Goal: Entertainment & Leisure: Browse casually

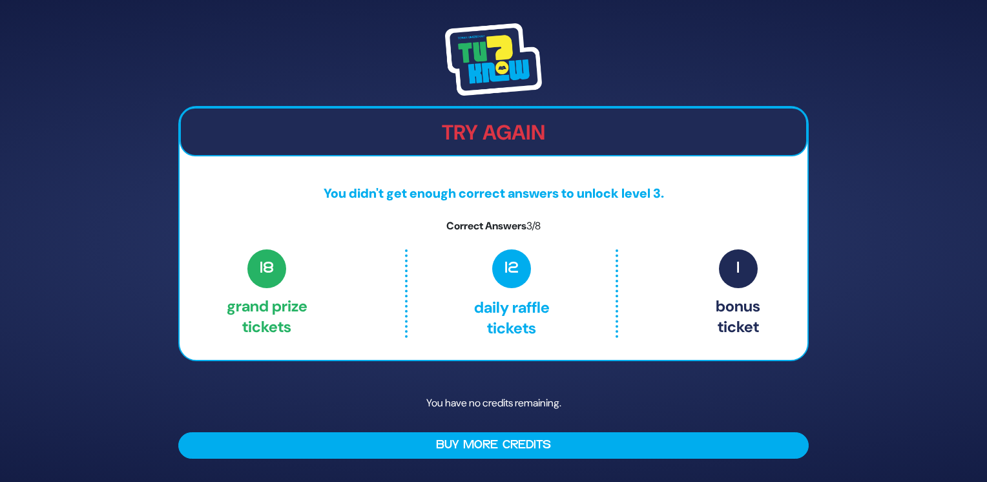
click at [308, 274] on p "18 Grand Prize tickets" at bounding box center [267, 293] width 81 height 88
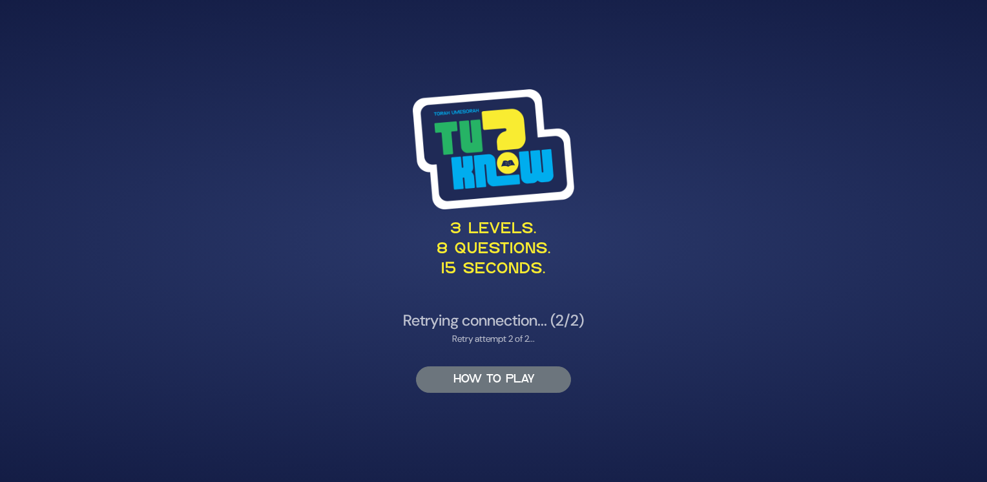
click at [457, 386] on button "HOW TO PLAY" at bounding box center [493, 379] width 155 height 26
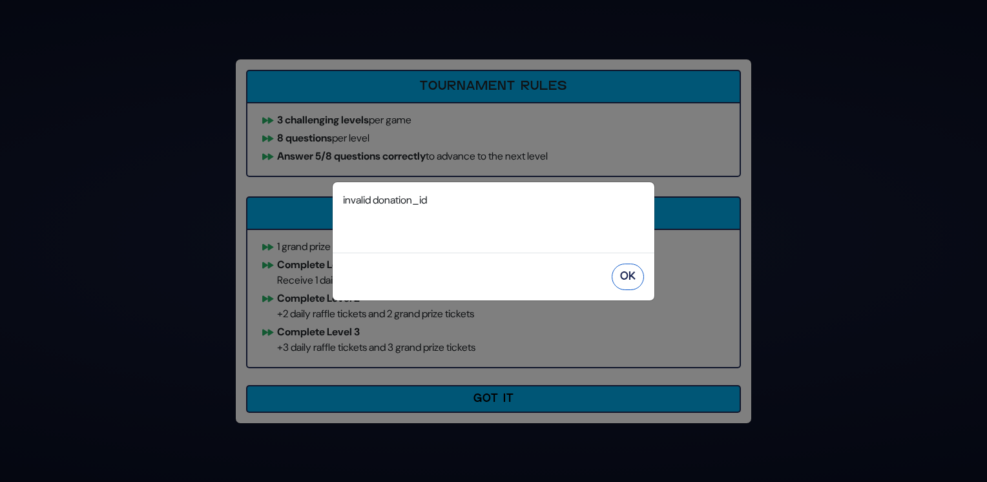
click at [631, 277] on button "OK" at bounding box center [628, 277] width 32 height 26
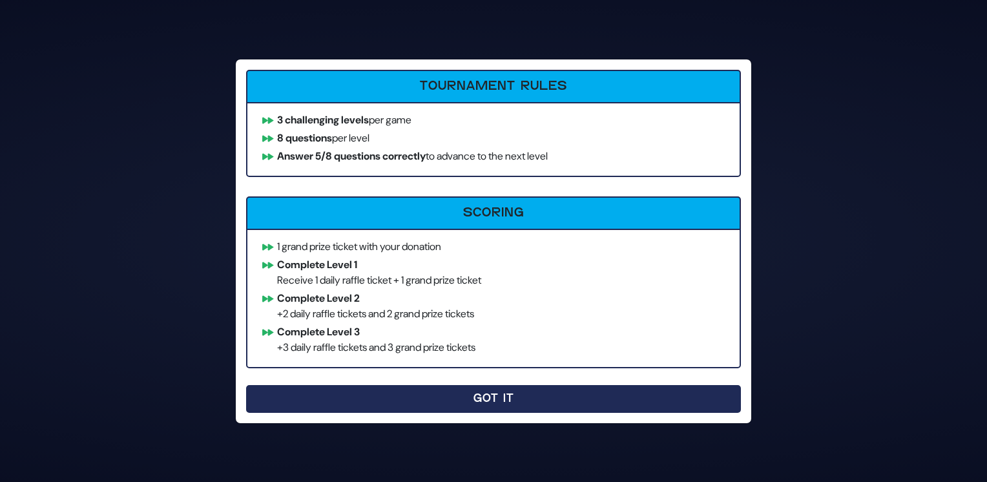
click at [379, 393] on button "Got It" at bounding box center [493, 399] width 495 height 28
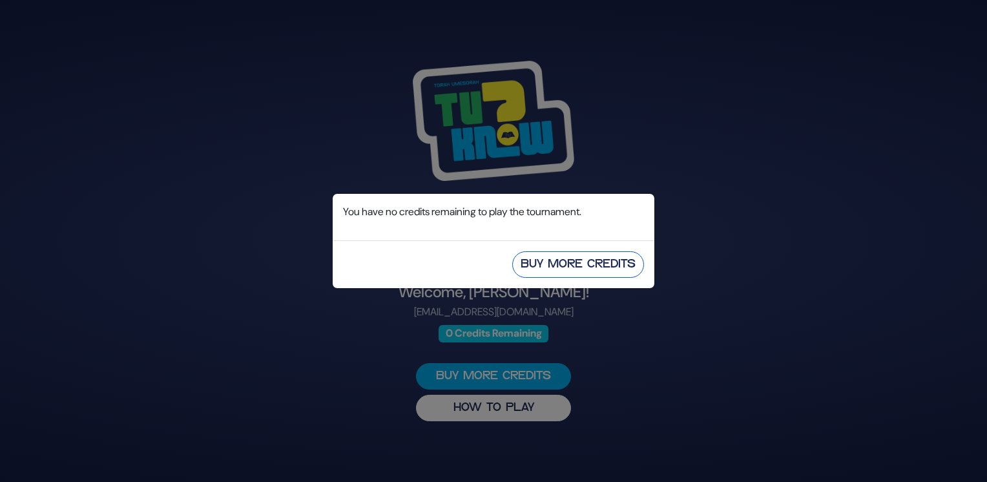
click at [546, 261] on button "Buy More Credits" at bounding box center [578, 264] width 132 height 26
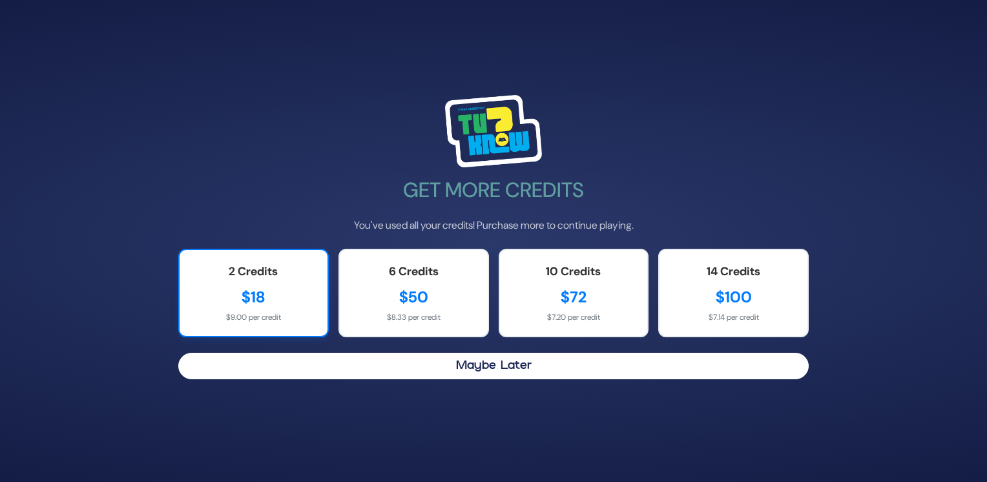
click at [243, 284] on div "2 Credits $18 $9.00 per credit" at bounding box center [253, 293] width 151 height 89
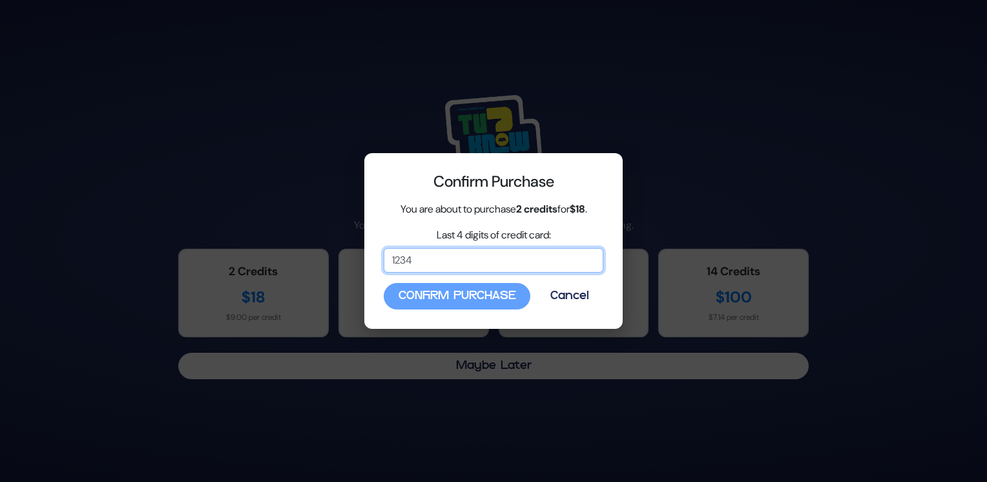
click at [413, 261] on input "Last 4 digits of credit card:" at bounding box center [494, 260] width 220 height 25
type input "4019"
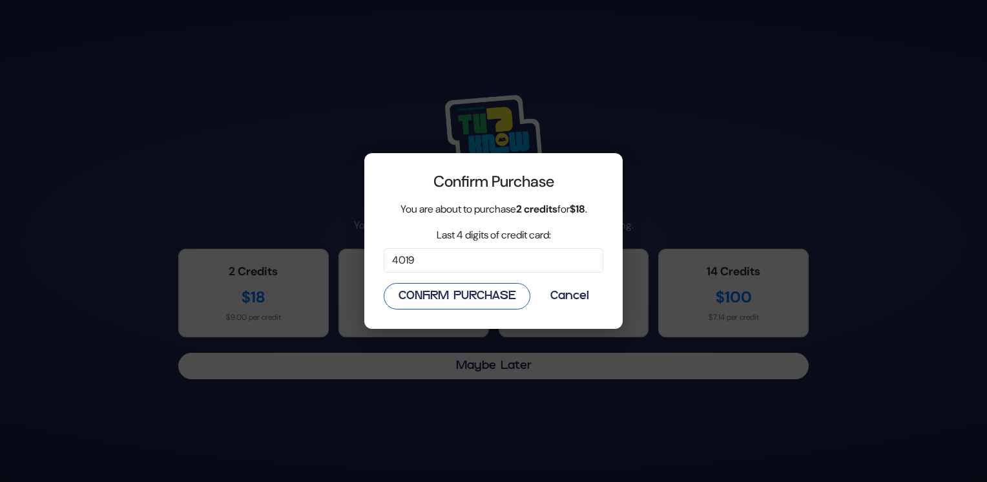
click at [429, 287] on button "Confirm Purchase" at bounding box center [457, 296] width 147 height 26
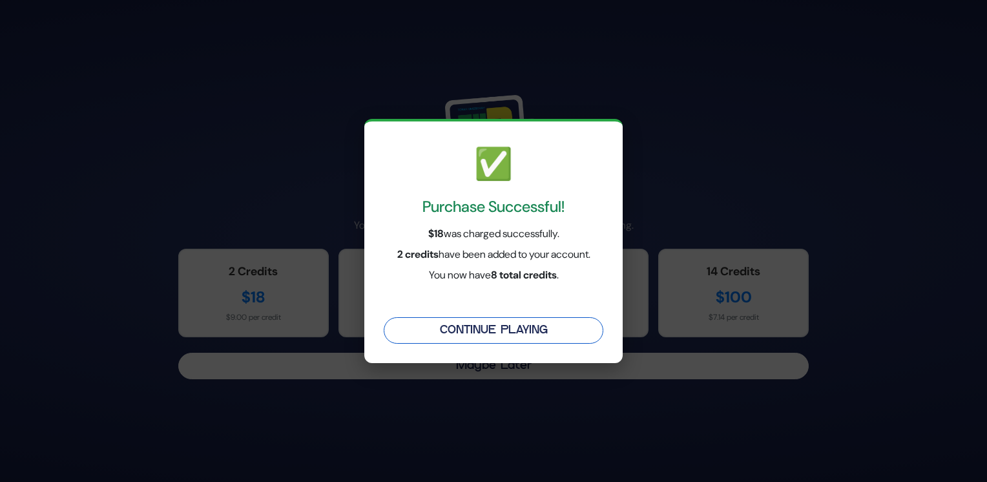
click at [459, 327] on button "Continue Playing" at bounding box center [494, 330] width 220 height 26
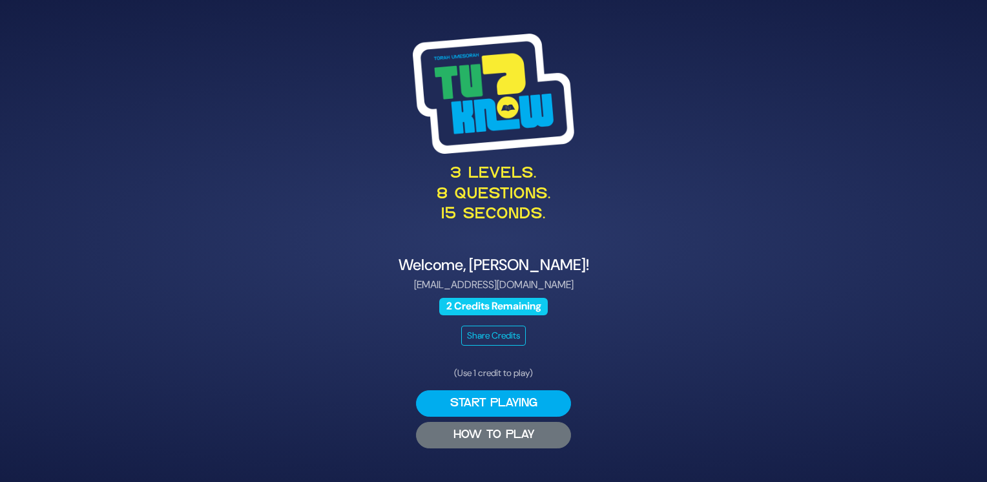
click at [438, 432] on button "HOW TO PLAY" at bounding box center [493, 435] width 155 height 26
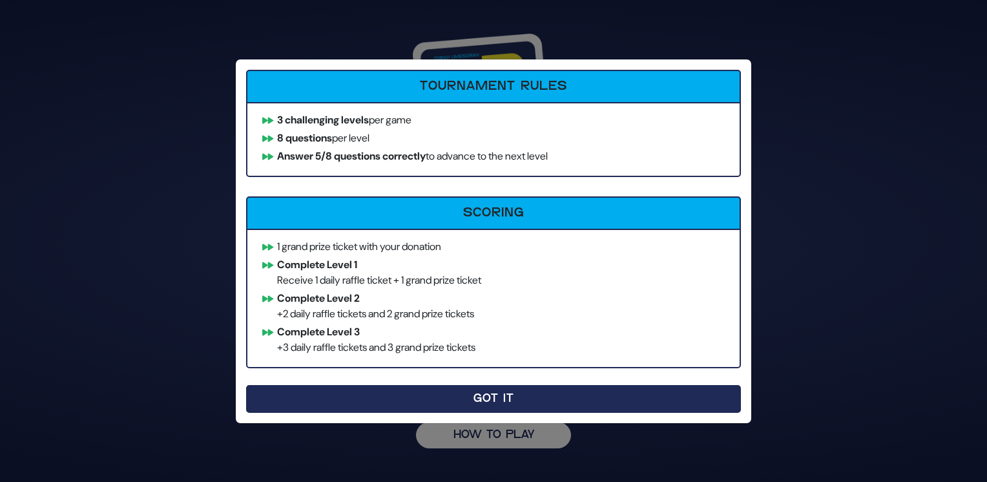
click at [408, 403] on button "Got It" at bounding box center [493, 399] width 495 height 28
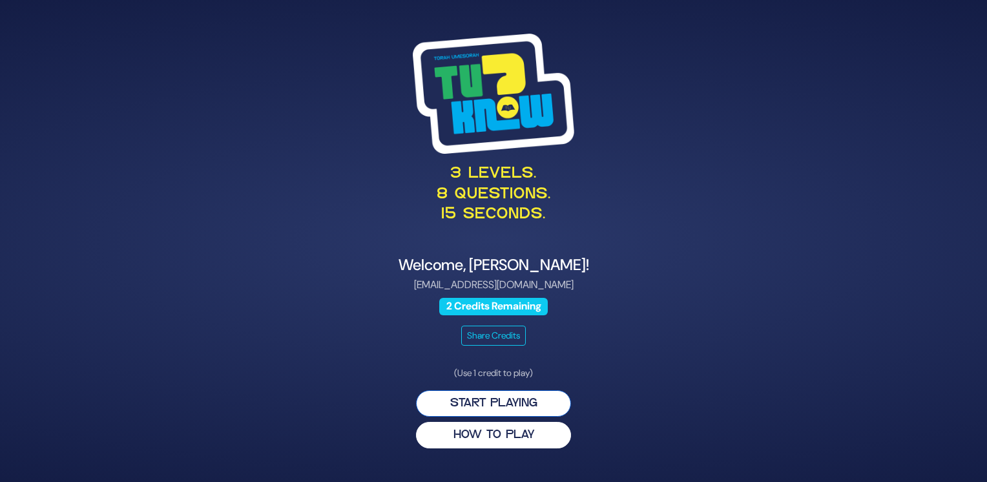
click at [505, 401] on button "Start Playing" at bounding box center [493, 403] width 155 height 26
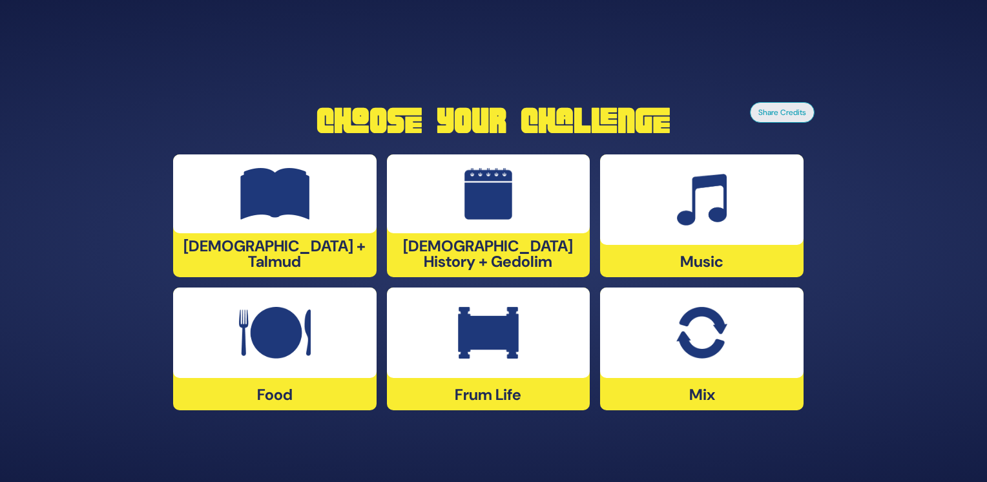
click at [691, 352] on img at bounding box center [701, 333] width 50 height 52
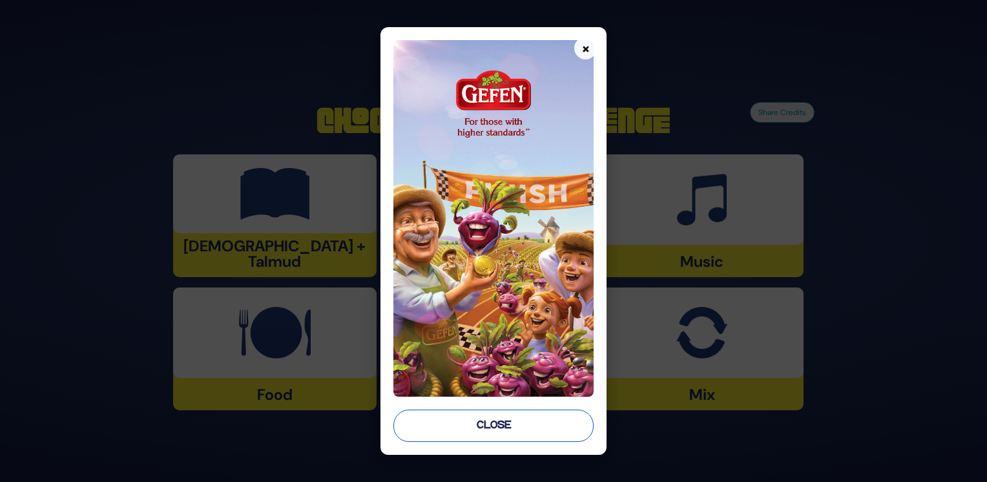
click at [545, 420] on button "Close" at bounding box center [493, 426] width 200 height 32
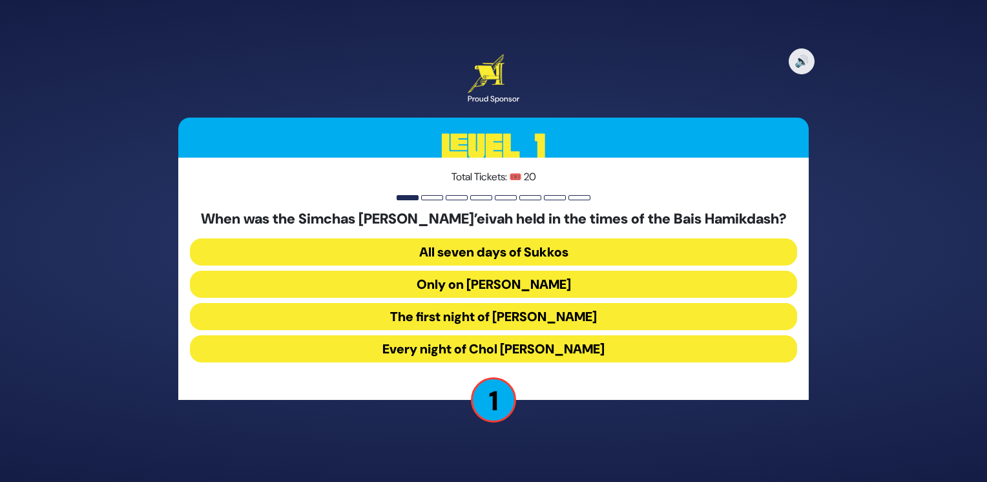
click at [629, 353] on button "Every night of Chol [PERSON_NAME]" at bounding box center [493, 348] width 607 height 27
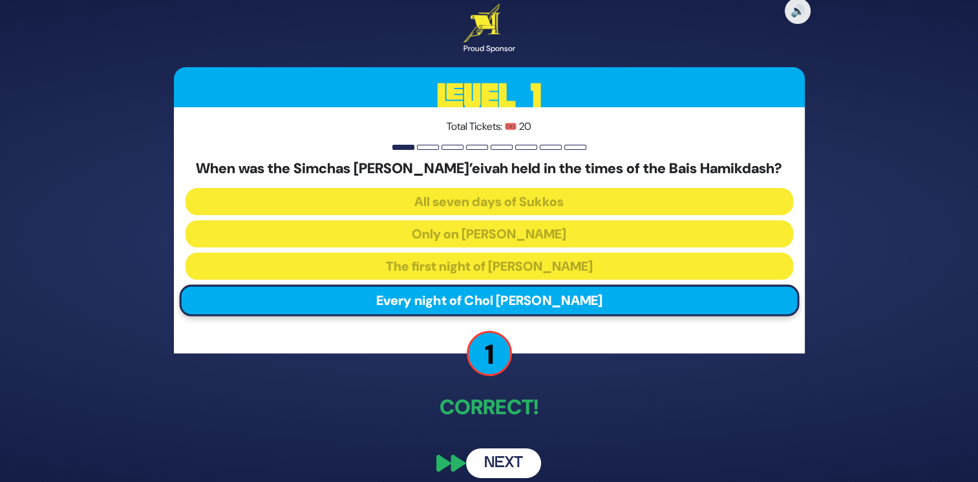
click at [509, 462] on button "Next" at bounding box center [503, 463] width 75 height 30
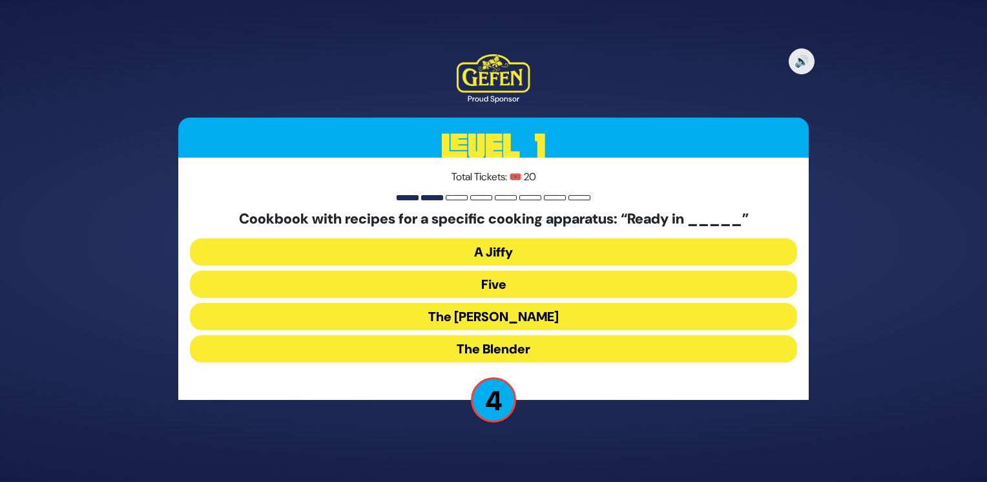
click at [499, 309] on button "The Betty" at bounding box center [493, 316] width 607 height 27
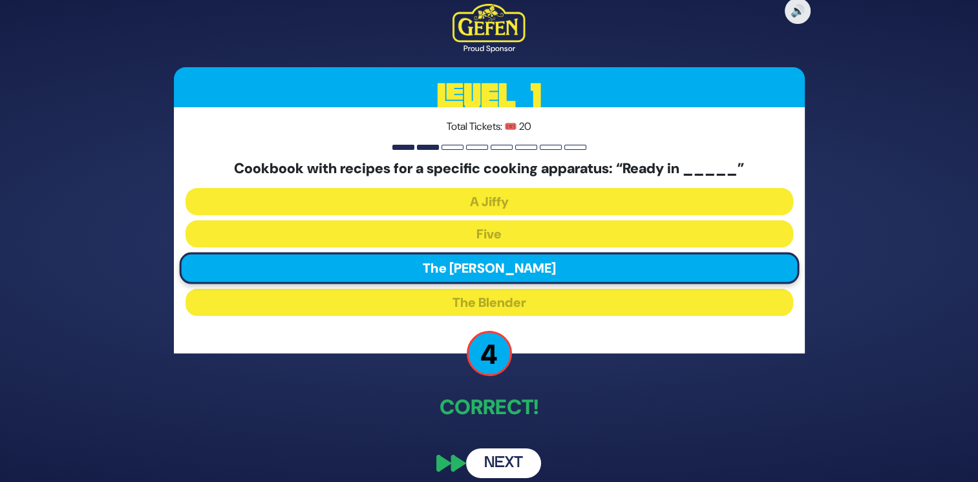
click at [508, 455] on button "Next" at bounding box center [503, 463] width 75 height 30
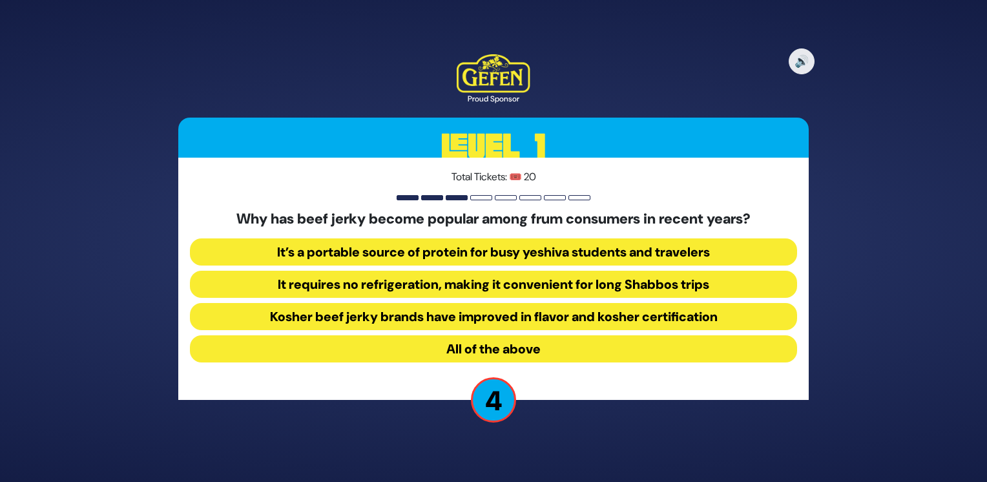
click at [516, 349] on button "All of the above" at bounding box center [493, 348] width 607 height 27
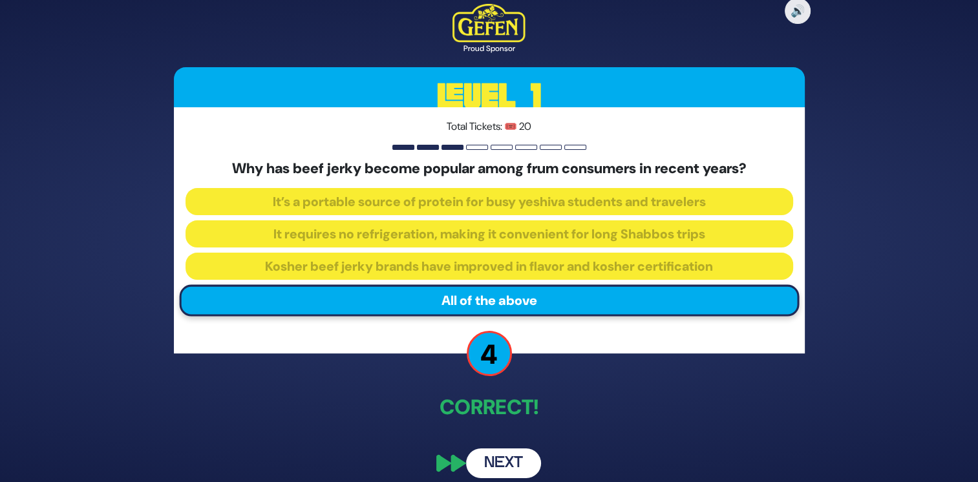
click at [490, 454] on button "Next" at bounding box center [503, 463] width 75 height 30
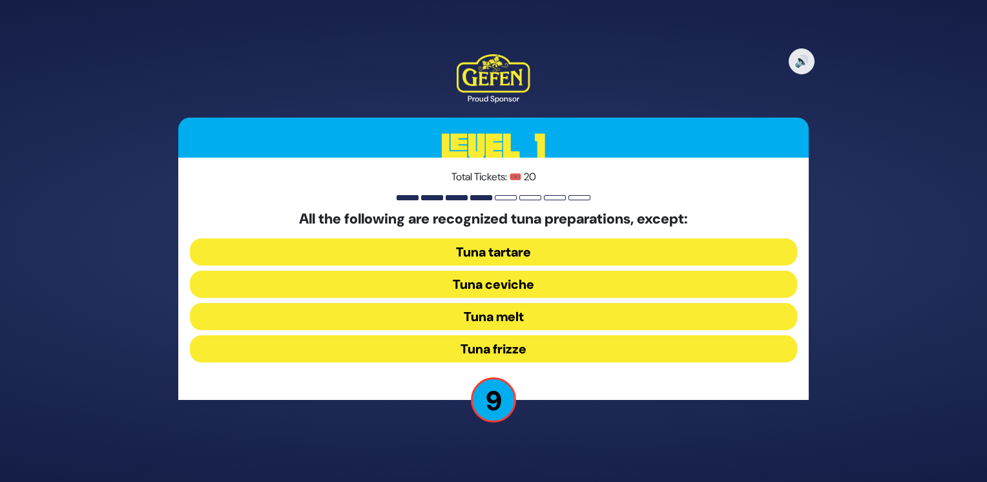
click at [494, 347] on button "Tuna frizze" at bounding box center [493, 348] width 607 height 27
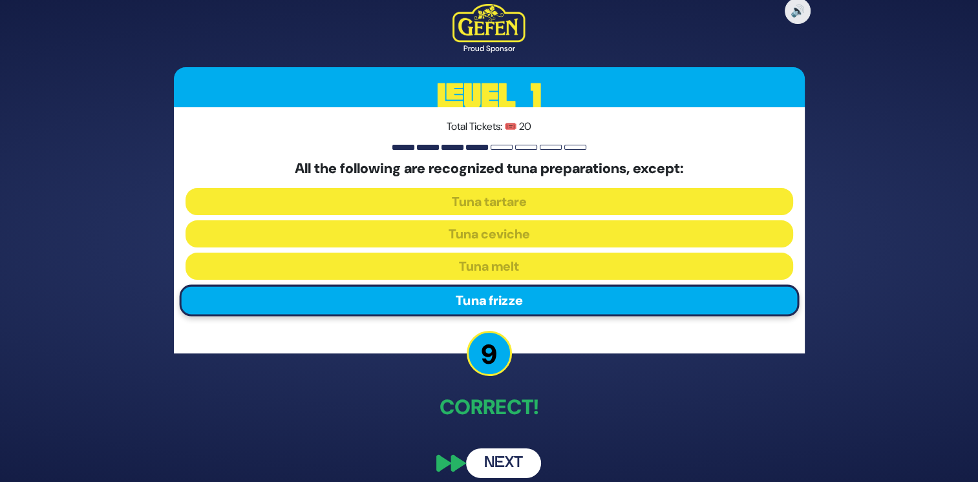
click at [494, 464] on button "Next" at bounding box center [503, 463] width 75 height 30
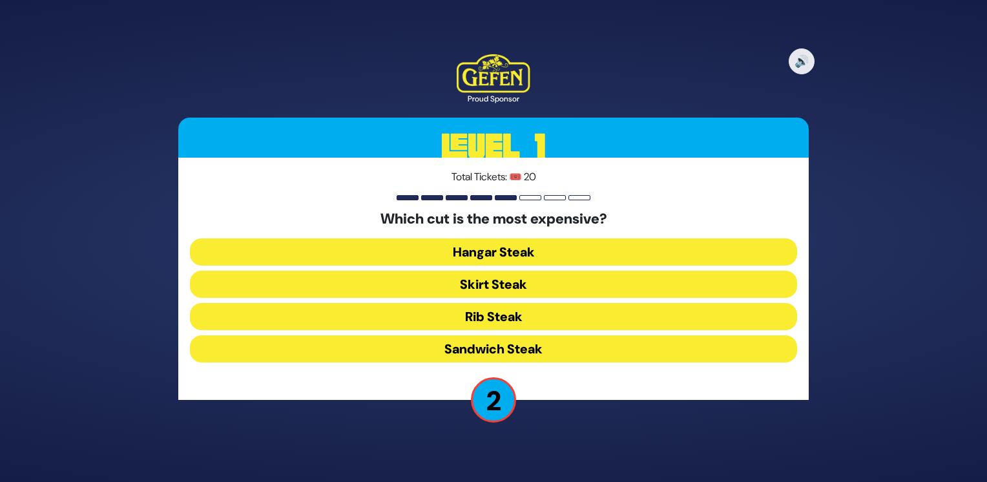
click at [545, 256] on button "Hangar Steak" at bounding box center [493, 251] width 607 height 27
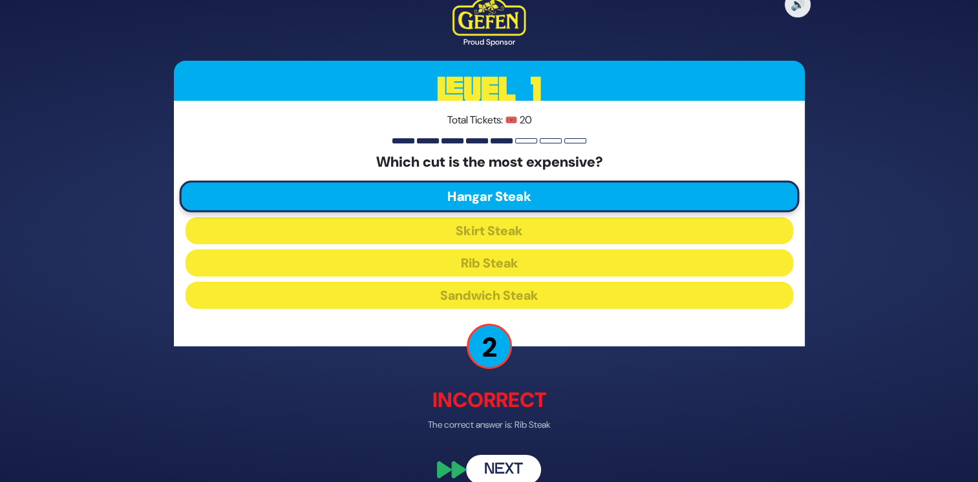
click at [501, 466] on button "Next" at bounding box center [503, 470] width 75 height 30
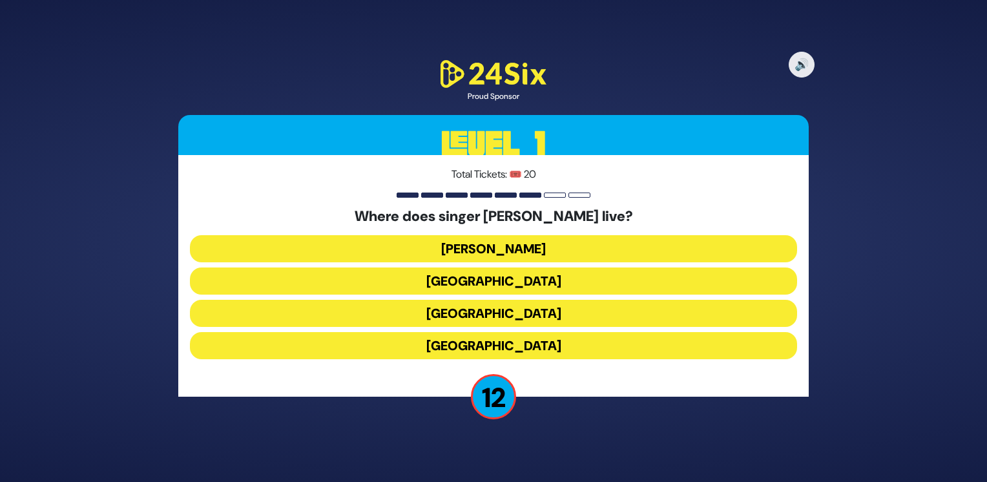
click at [542, 342] on button "England" at bounding box center [493, 345] width 607 height 27
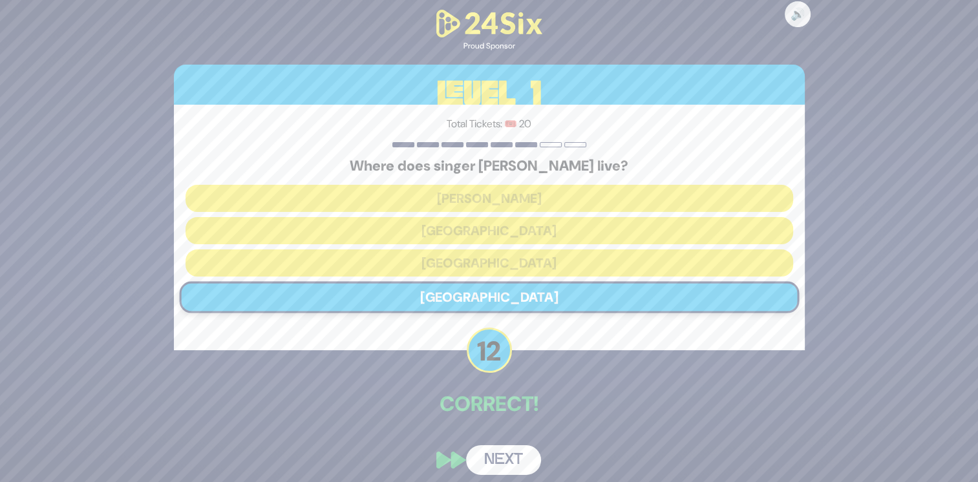
click at [519, 461] on button "Next" at bounding box center [503, 460] width 75 height 30
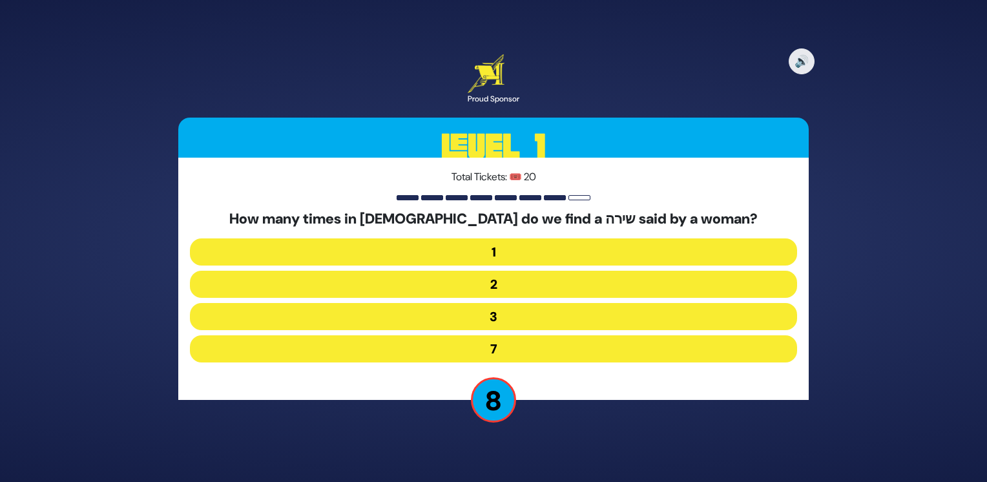
click at [505, 321] on button "3" at bounding box center [493, 316] width 607 height 27
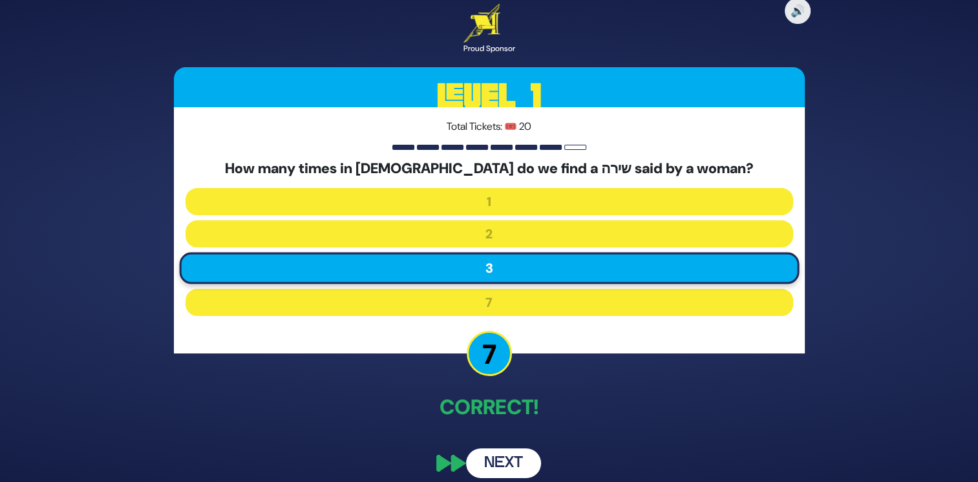
click at [500, 465] on button "Next" at bounding box center [503, 463] width 75 height 30
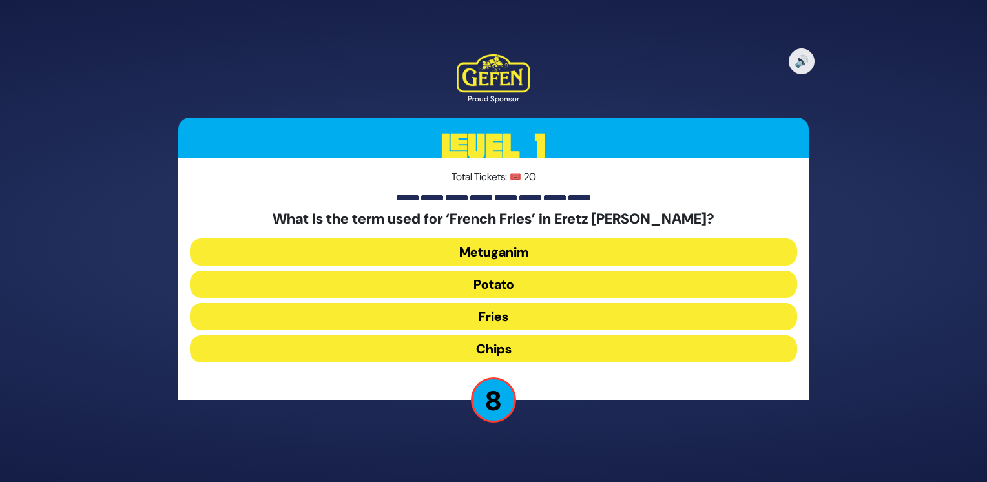
click at [605, 349] on button "Chips" at bounding box center [493, 348] width 607 height 27
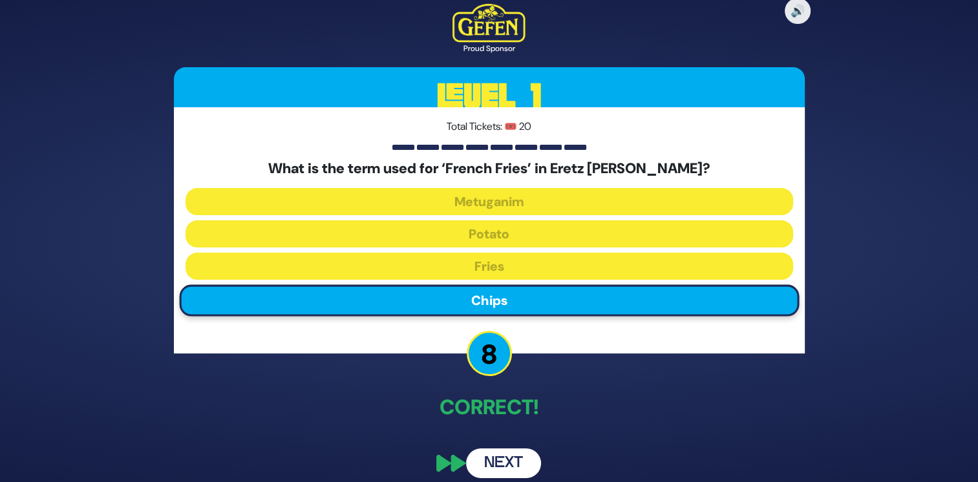
click at [510, 457] on button "Next" at bounding box center [503, 463] width 75 height 30
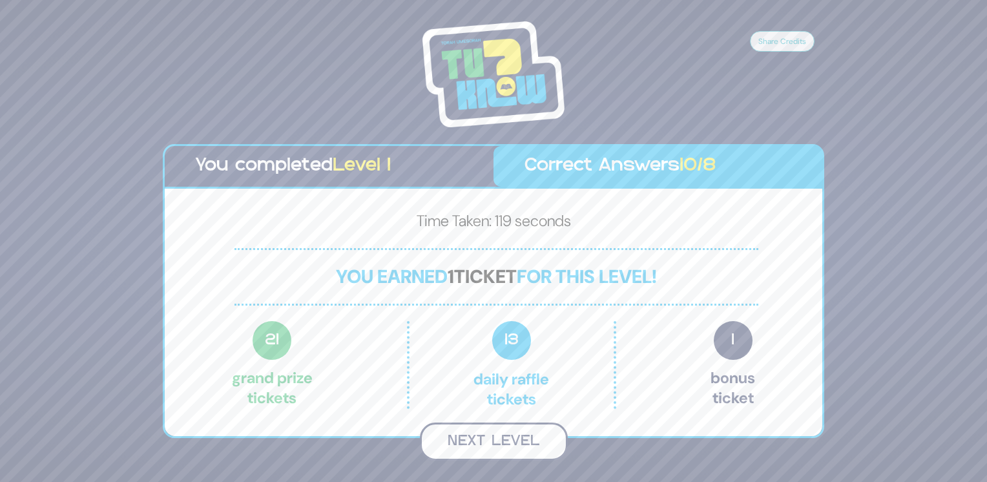
click at [495, 437] on button "Next Level" at bounding box center [494, 442] width 148 height 38
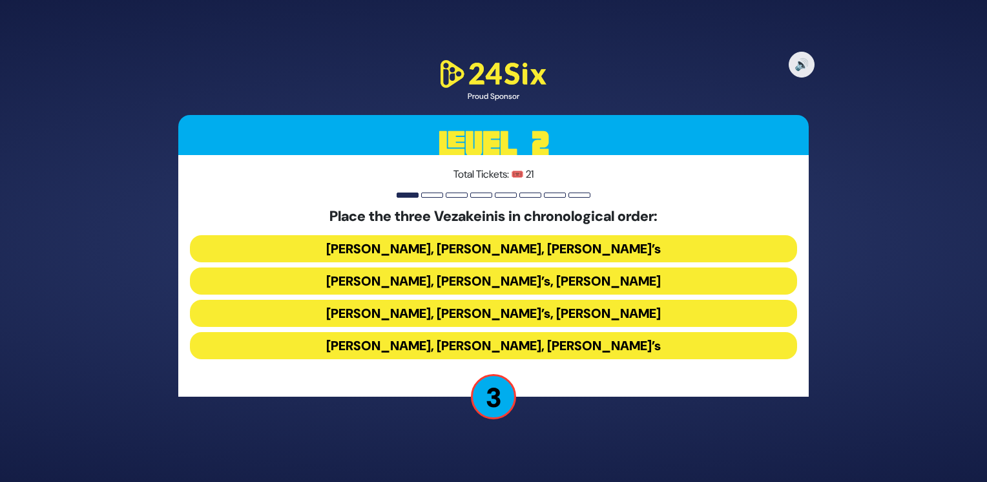
click at [561, 345] on button "Avraham Fried’s, Baruch Levine’s, Bonei Olam’s" at bounding box center [493, 345] width 607 height 27
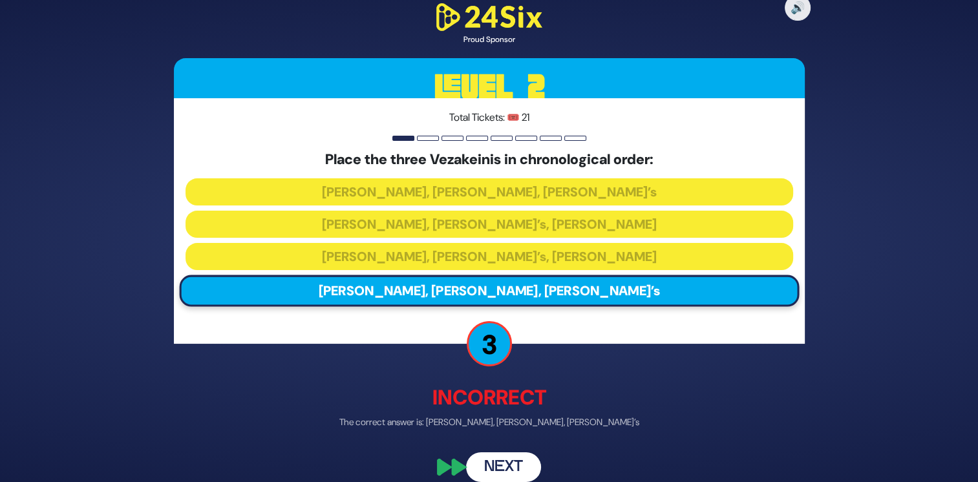
click at [513, 470] on button "Next" at bounding box center [503, 467] width 75 height 30
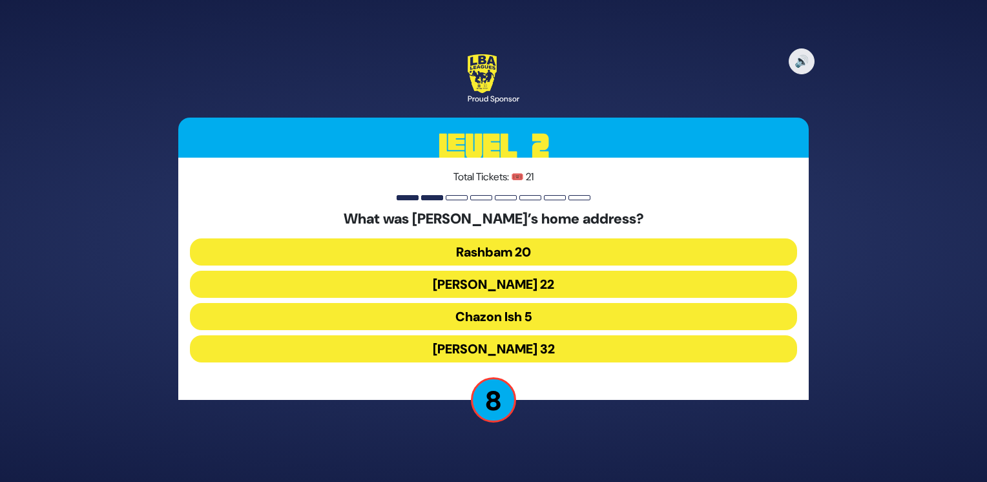
click at [606, 319] on button "Chazon Ish 5" at bounding box center [493, 316] width 607 height 27
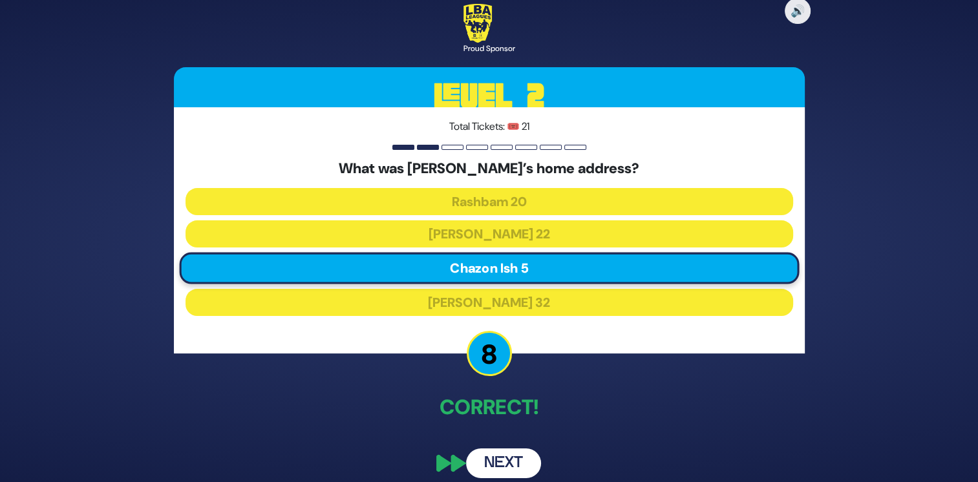
click at [494, 462] on button "Next" at bounding box center [503, 463] width 75 height 30
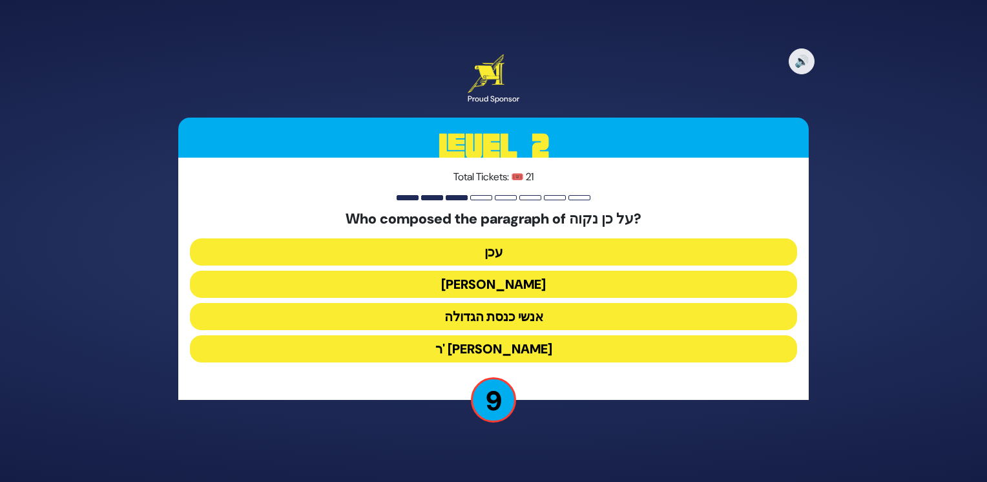
click at [502, 247] on button "עכן" at bounding box center [493, 251] width 607 height 27
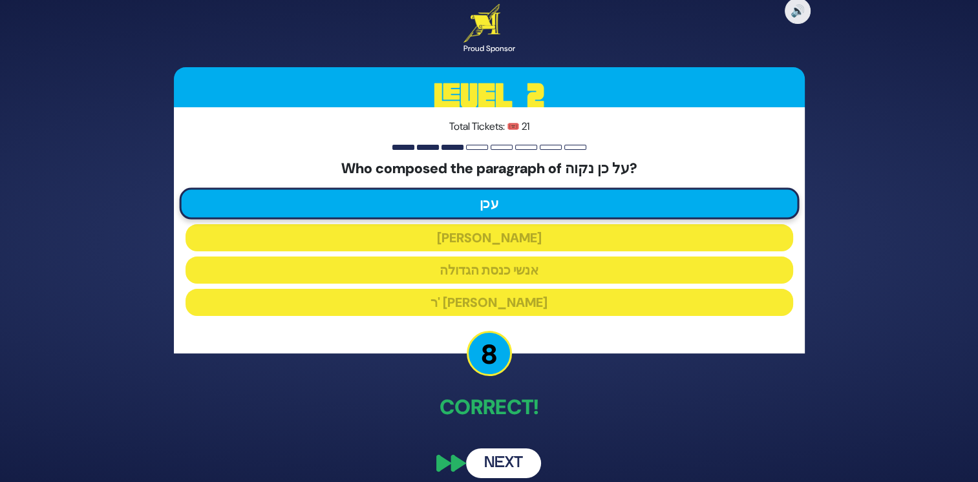
click at [501, 456] on button "Next" at bounding box center [503, 463] width 75 height 30
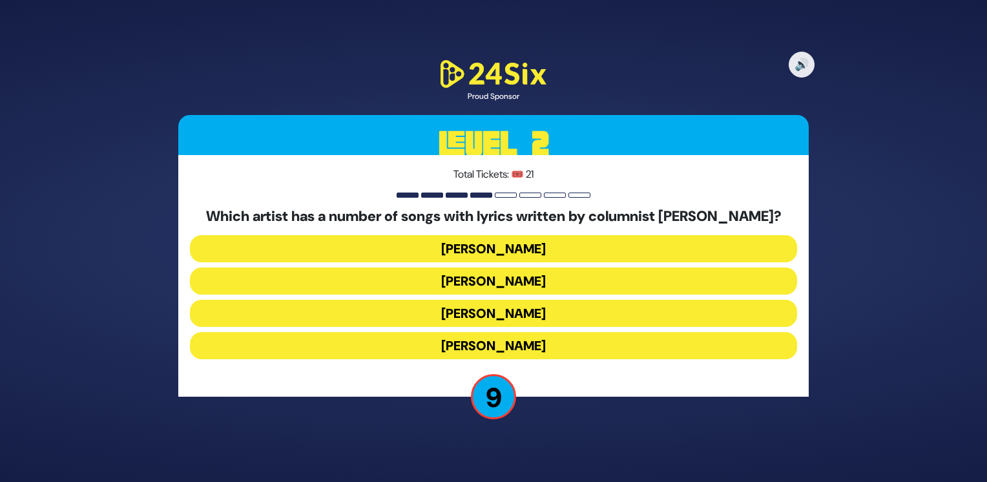
click at [485, 313] on button "Yaakov Shwekey" at bounding box center [493, 313] width 607 height 27
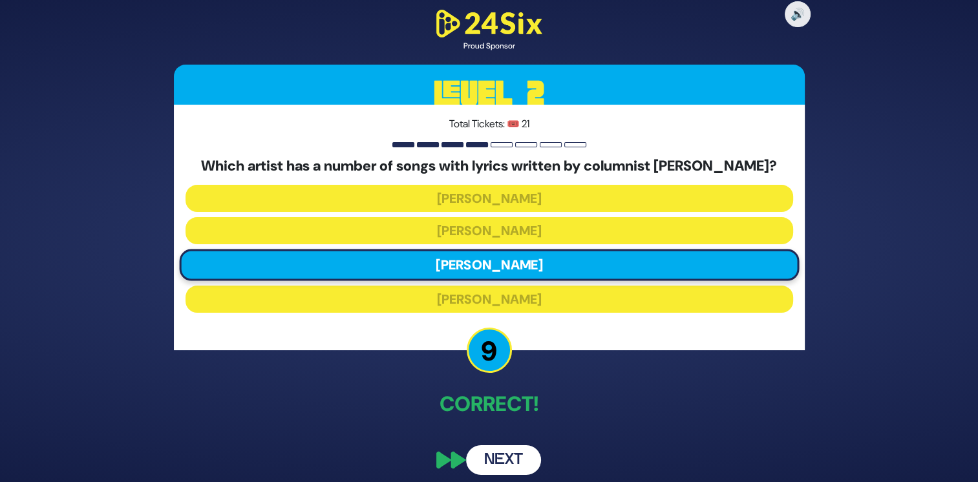
click at [505, 456] on button "Next" at bounding box center [503, 460] width 75 height 30
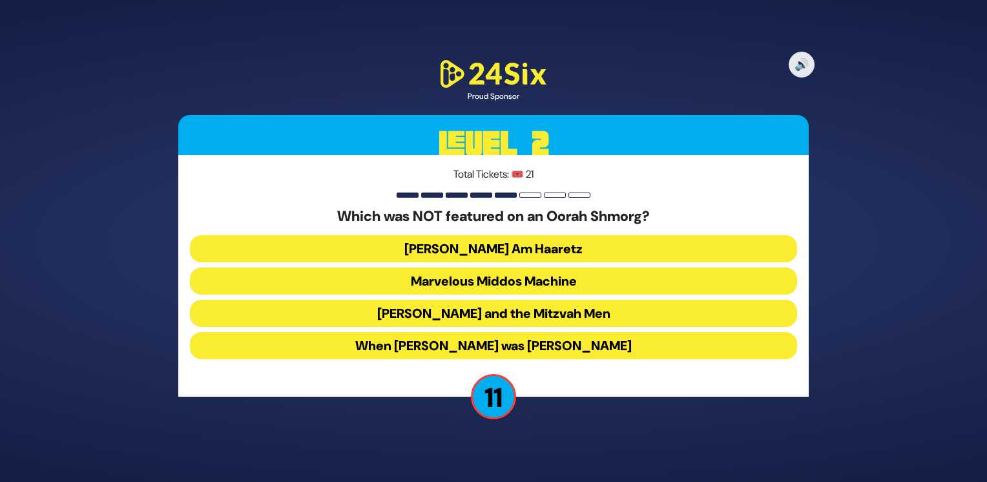
click at [629, 317] on button "Uncle Moishy and the Mitzvah Men" at bounding box center [493, 313] width 607 height 27
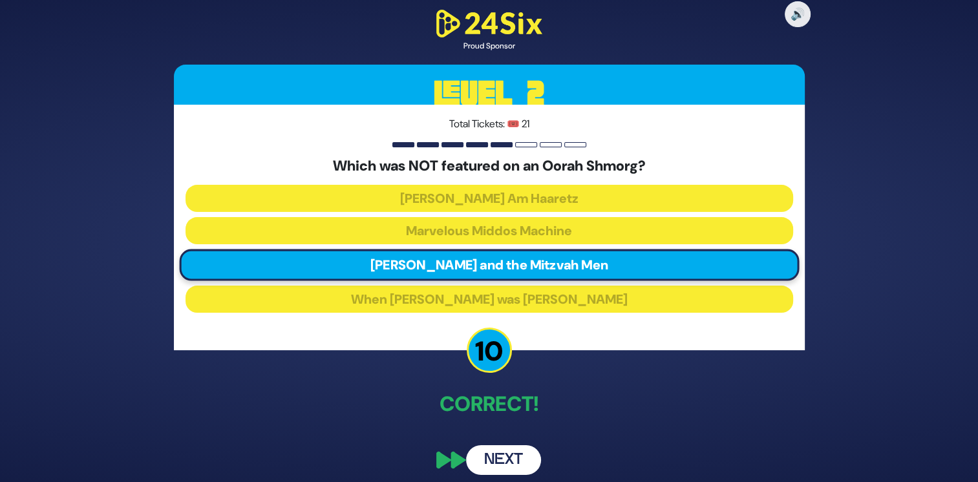
click at [502, 457] on button "Next" at bounding box center [503, 460] width 75 height 30
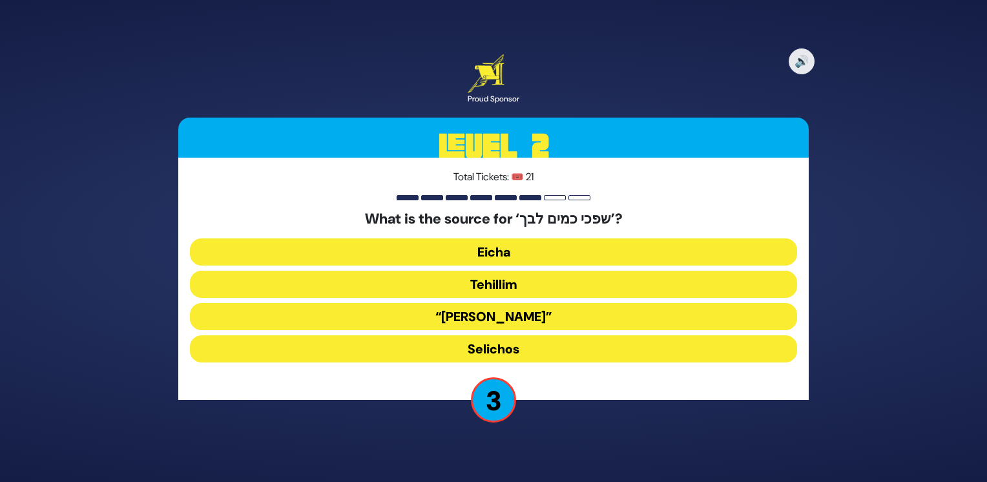
click at [581, 258] on button "Eicha" at bounding box center [493, 251] width 607 height 27
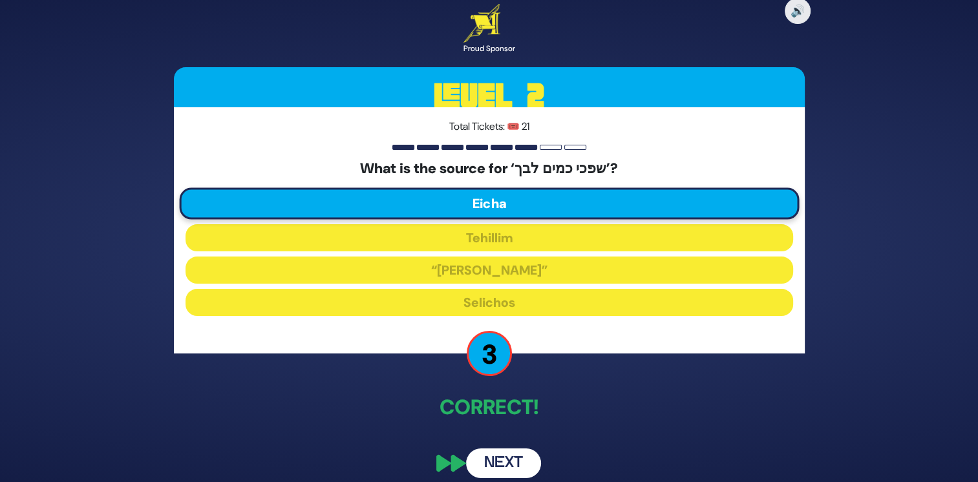
click at [510, 454] on button "Next" at bounding box center [503, 463] width 75 height 30
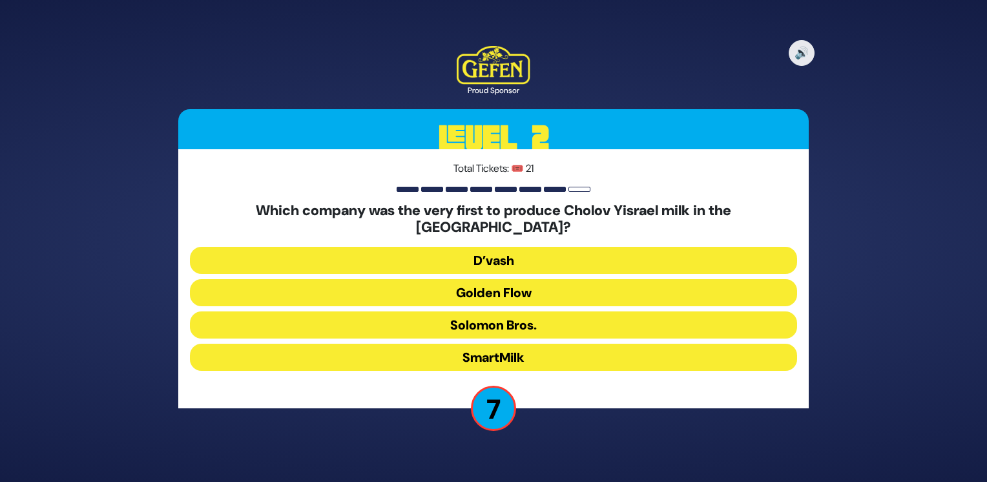
click at [583, 293] on button "Golden Flow" at bounding box center [493, 292] width 607 height 27
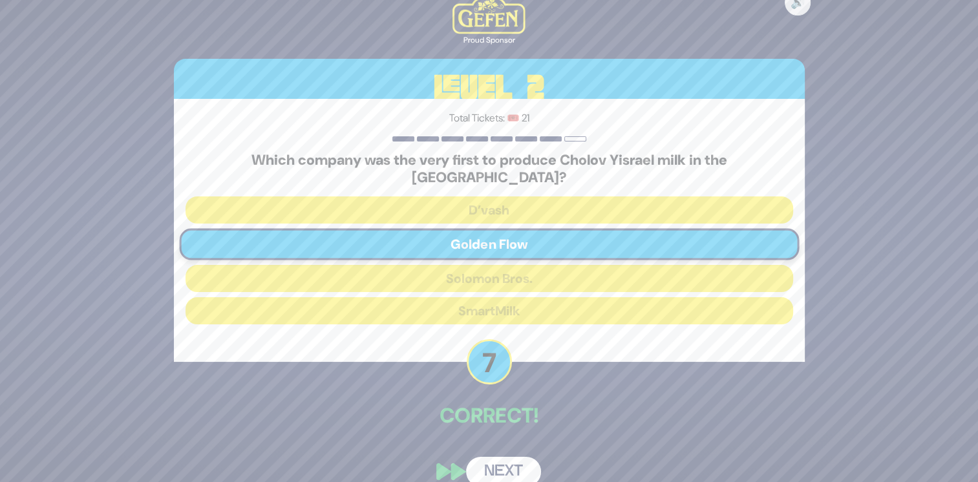
click at [510, 466] on button "Next" at bounding box center [503, 472] width 75 height 30
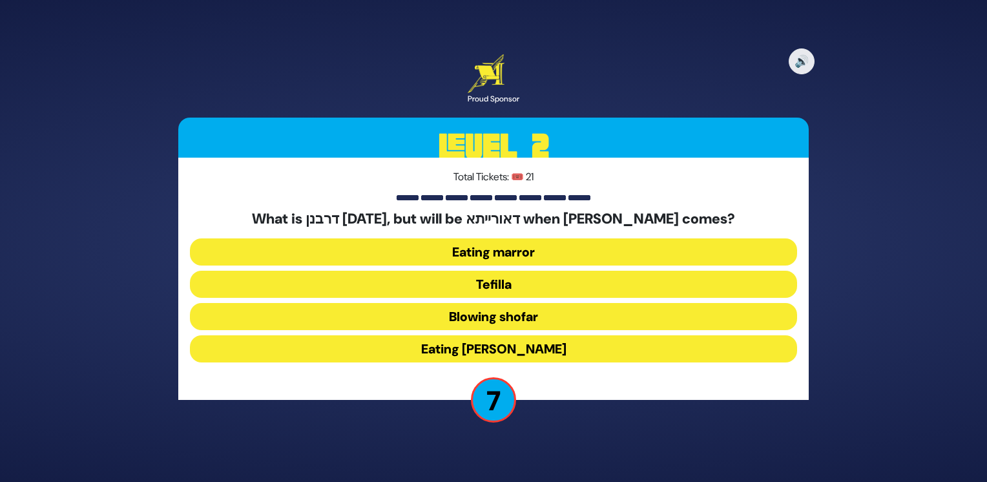
click at [549, 258] on button "Eating marror" at bounding box center [493, 251] width 607 height 27
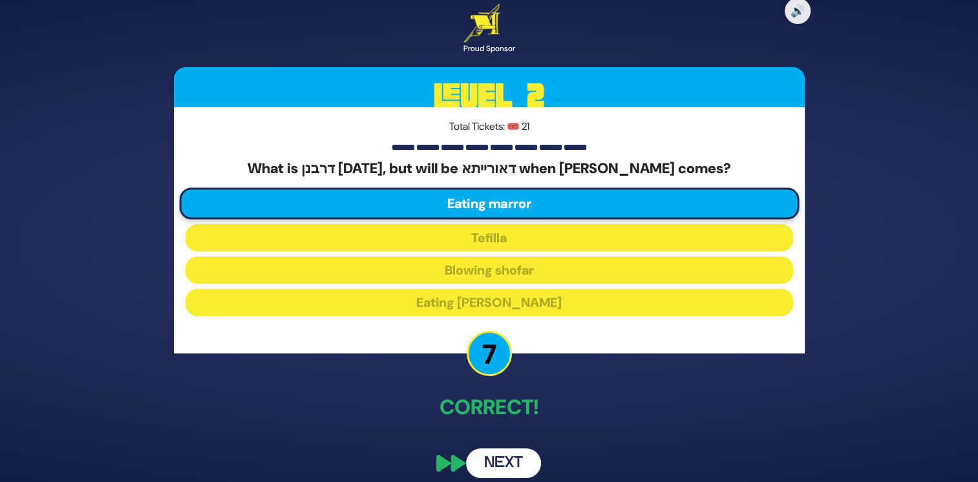
click at [510, 456] on button "Next" at bounding box center [503, 463] width 75 height 30
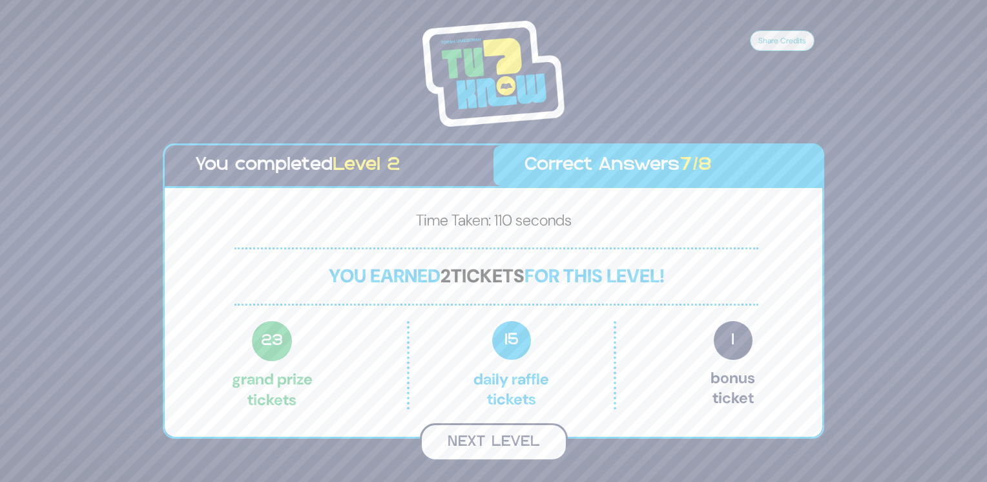
click at [509, 437] on button "Next Level" at bounding box center [494, 442] width 148 height 38
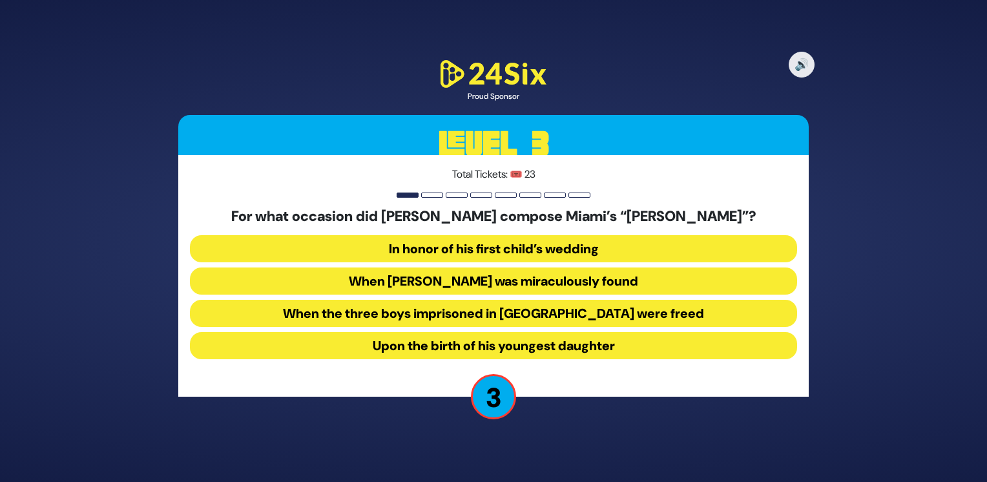
click at [607, 288] on button "When Suri Feldman was miraculously found" at bounding box center [493, 280] width 607 height 27
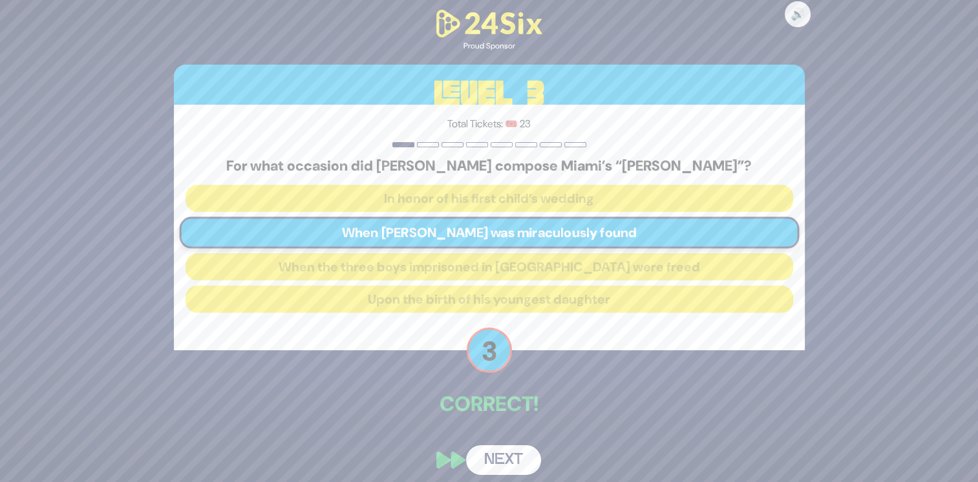
click at [511, 449] on button "Next" at bounding box center [503, 460] width 75 height 30
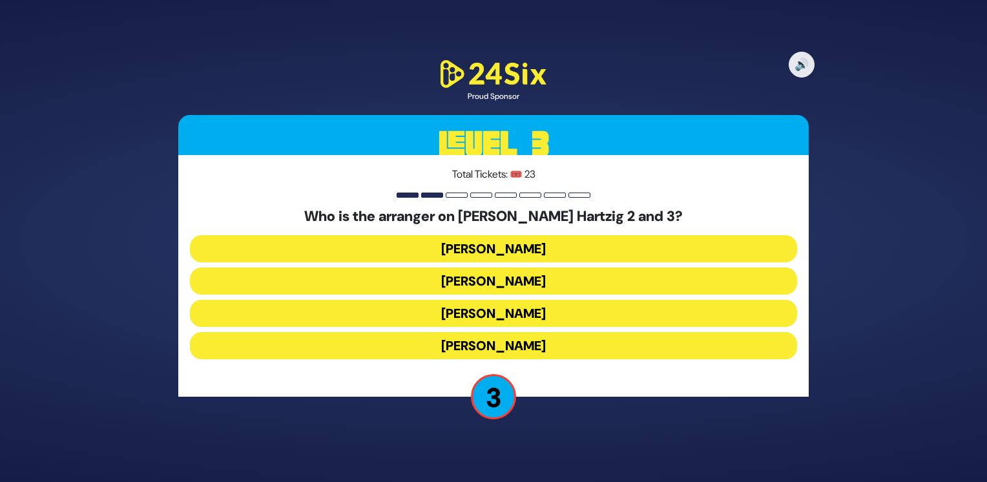
click at [592, 347] on button "Doni Gross" at bounding box center [493, 345] width 607 height 27
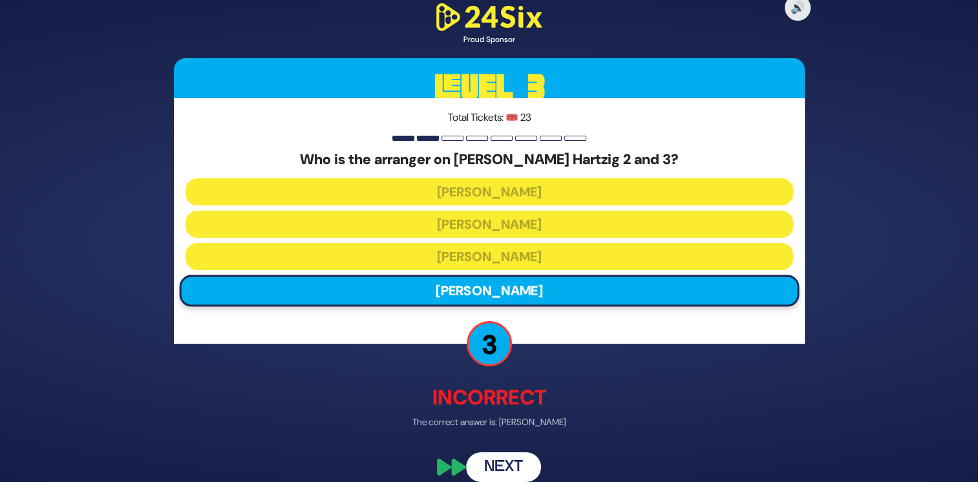
click at [504, 466] on button "Next" at bounding box center [503, 467] width 75 height 30
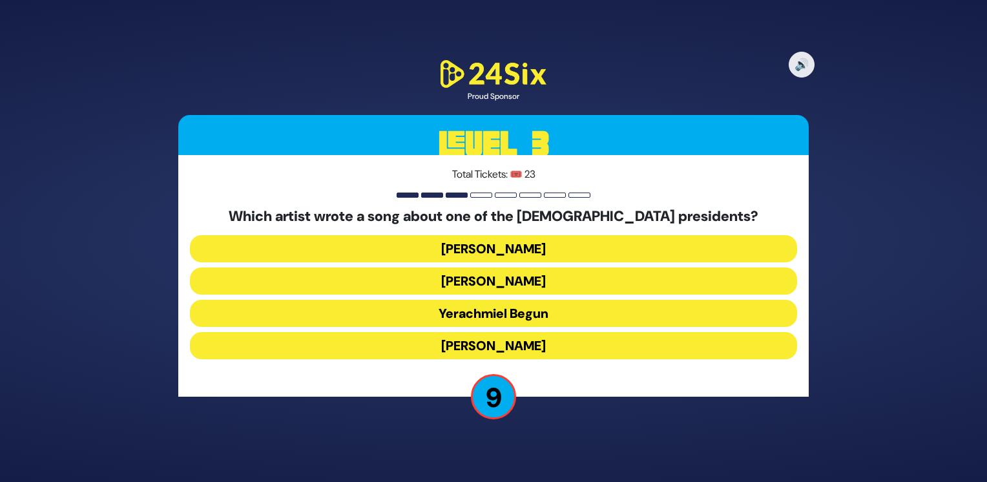
click at [613, 319] on button "Yerachmiel Begun" at bounding box center [493, 313] width 607 height 27
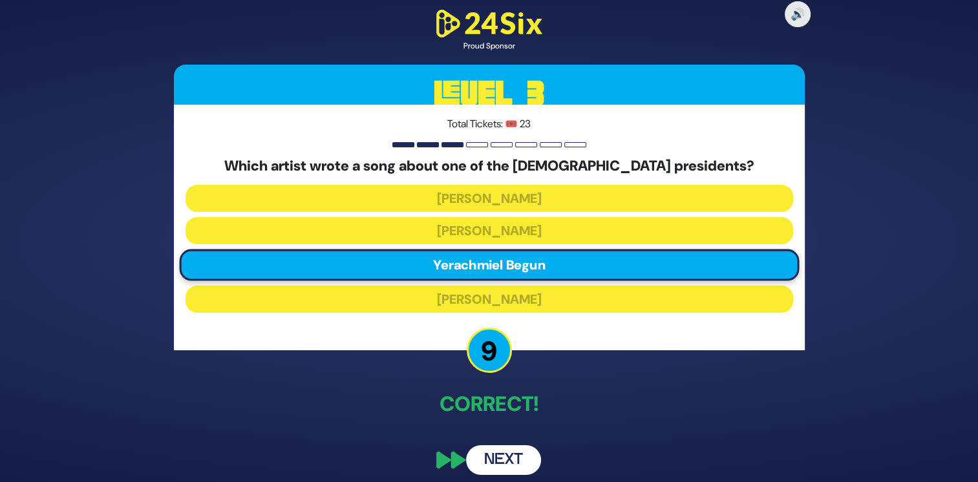
click at [509, 456] on button "Next" at bounding box center [503, 460] width 75 height 30
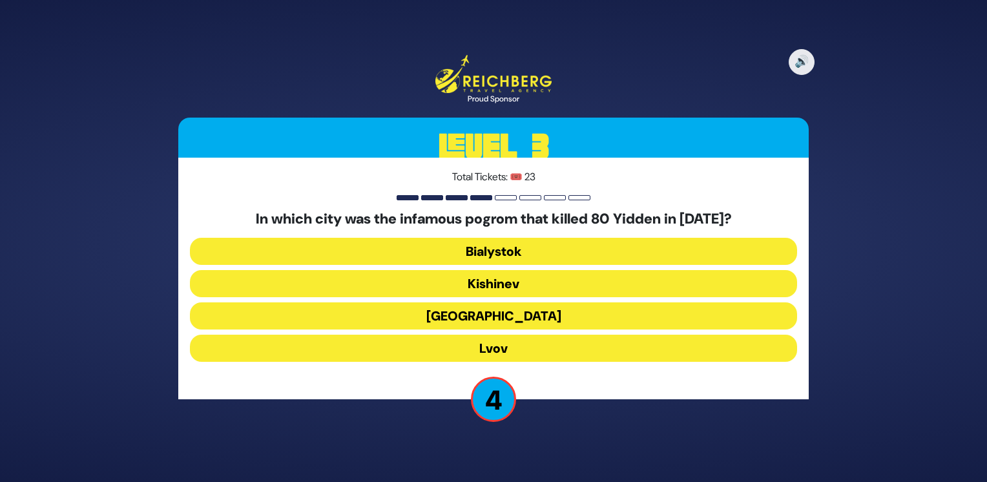
click at [506, 256] on button "Bialystok" at bounding box center [493, 251] width 607 height 27
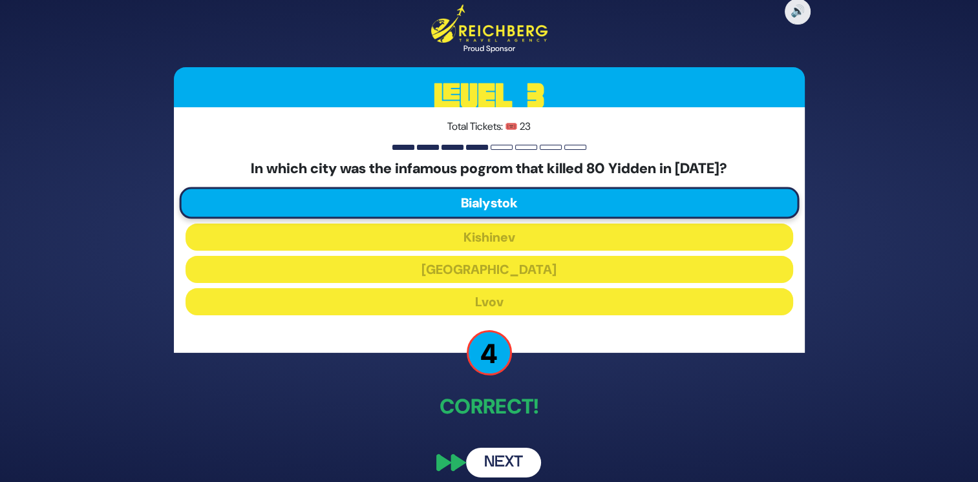
click at [505, 466] on button "Next" at bounding box center [503, 463] width 75 height 30
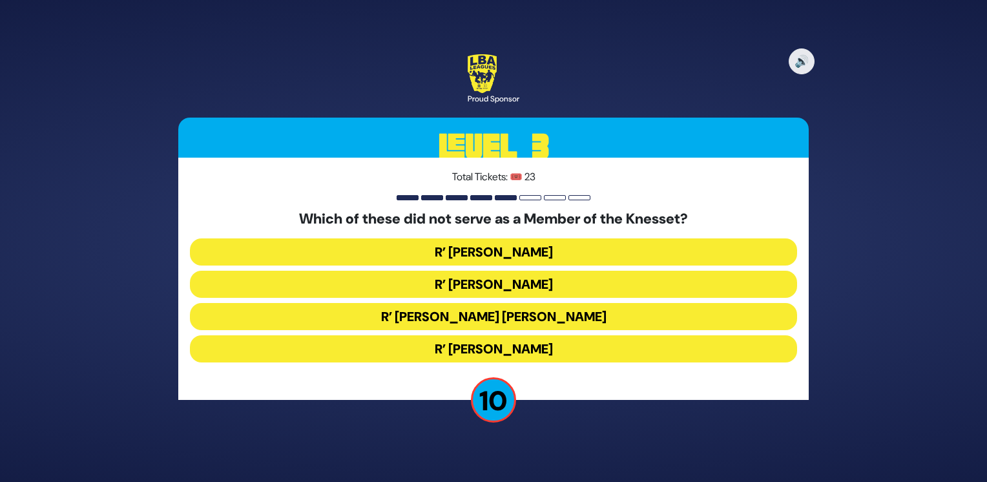
click at [563, 353] on button "R’ Moshe Blau" at bounding box center [493, 348] width 607 height 27
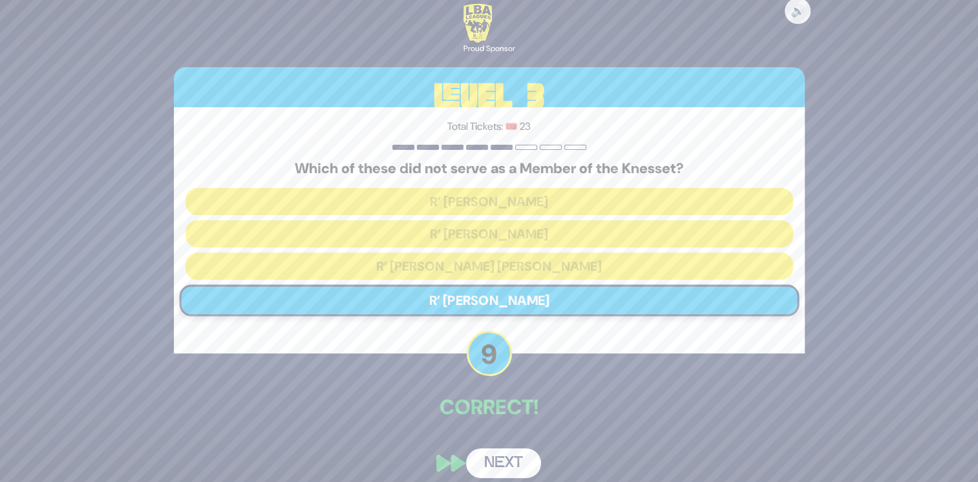
click at [498, 464] on button "Next" at bounding box center [503, 463] width 75 height 30
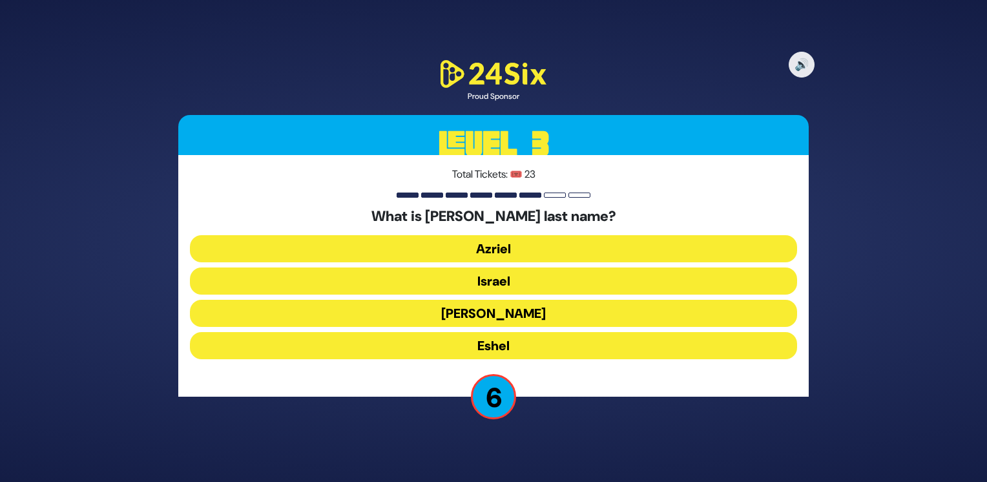
click at [574, 282] on button "Israel" at bounding box center [493, 280] width 607 height 27
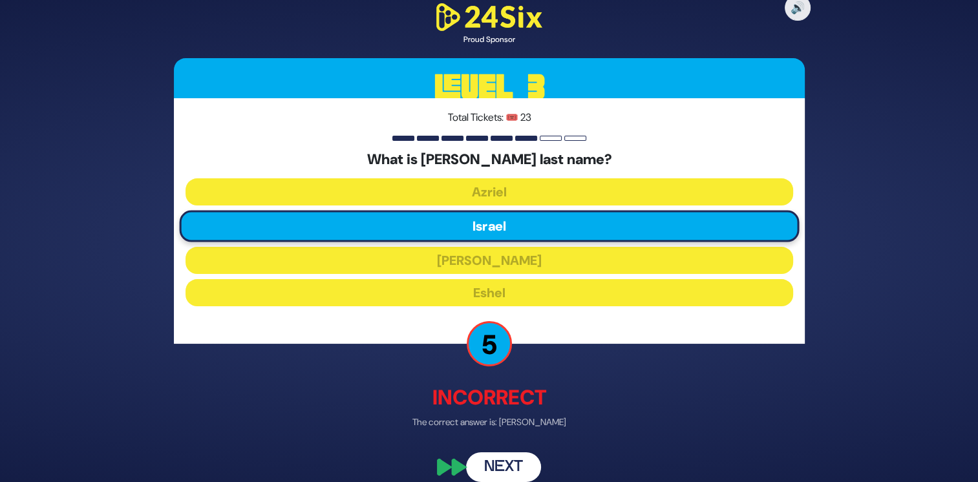
click at [501, 459] on button "Next" at bounding box center [503, 467] width 75 height 30
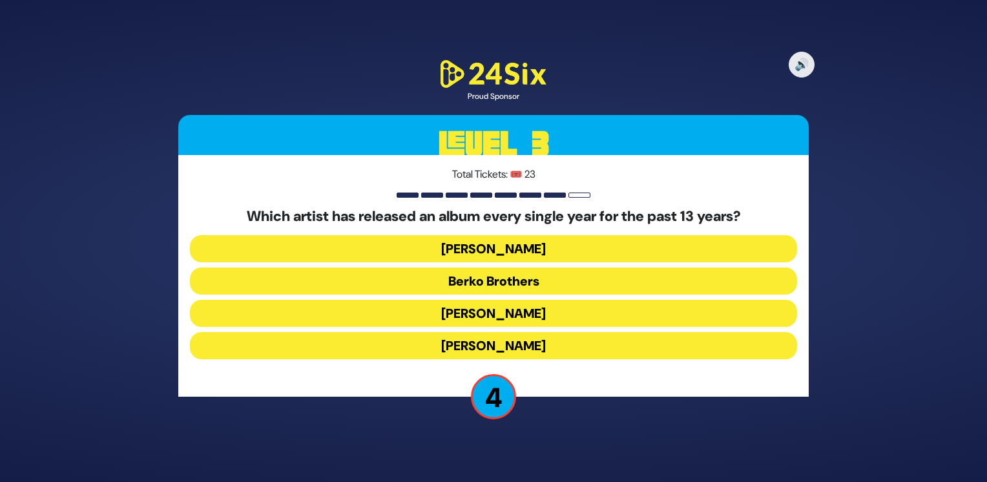
click at [560, 311] on button "Baruch Levine" at bounding box center [493, 313] width 607 height 27
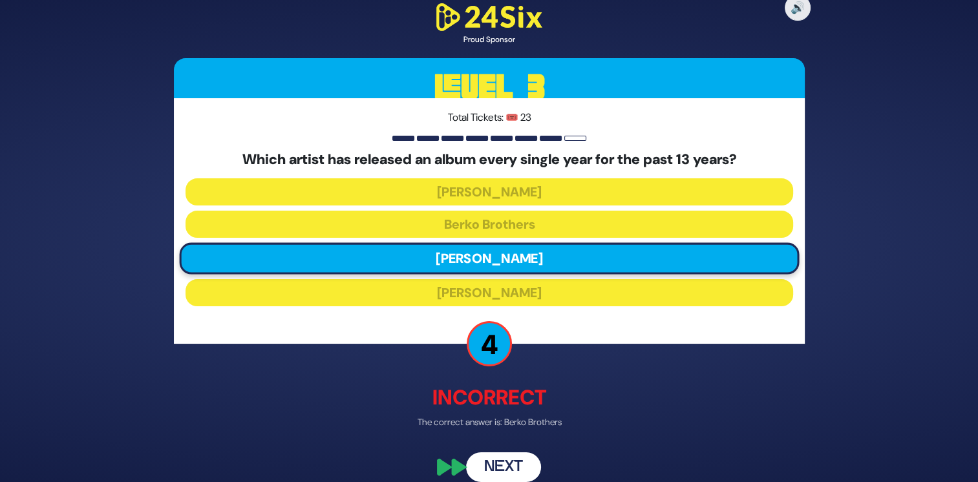
click at [506, 463] on button "Next" at bounding box center [503, 467] width 75 height 30
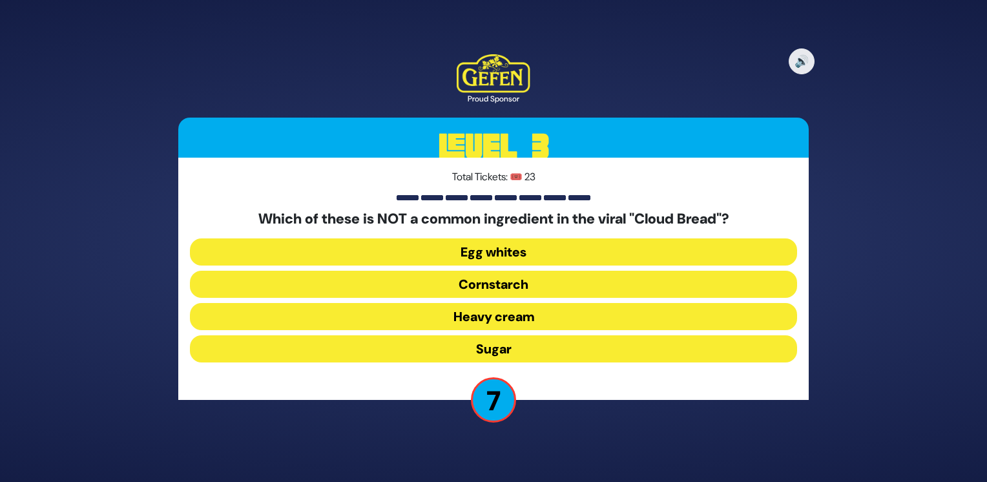
click at [538, 319] on button "Heavy cream" at bounding box center [493, 316] width 607 height 27
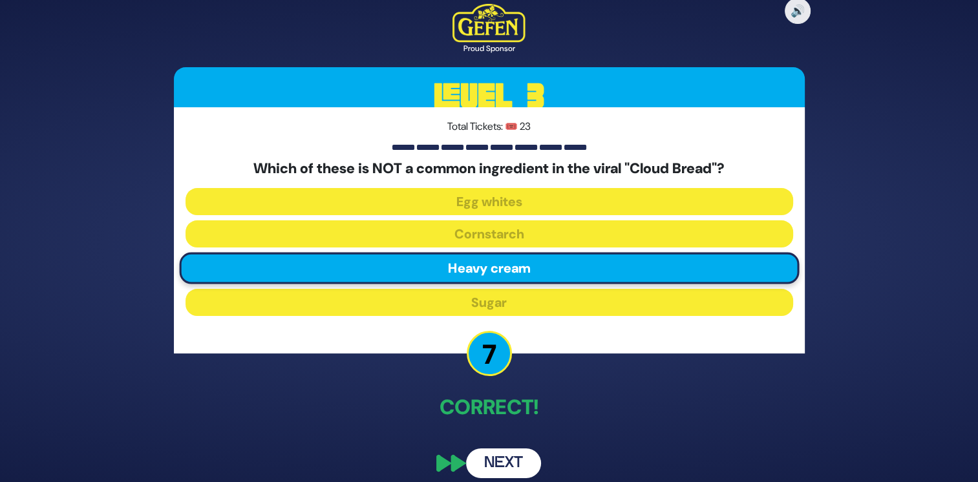
click at [503, 466] on button "Next" at bounding box center [503, 463] width 75 height 30
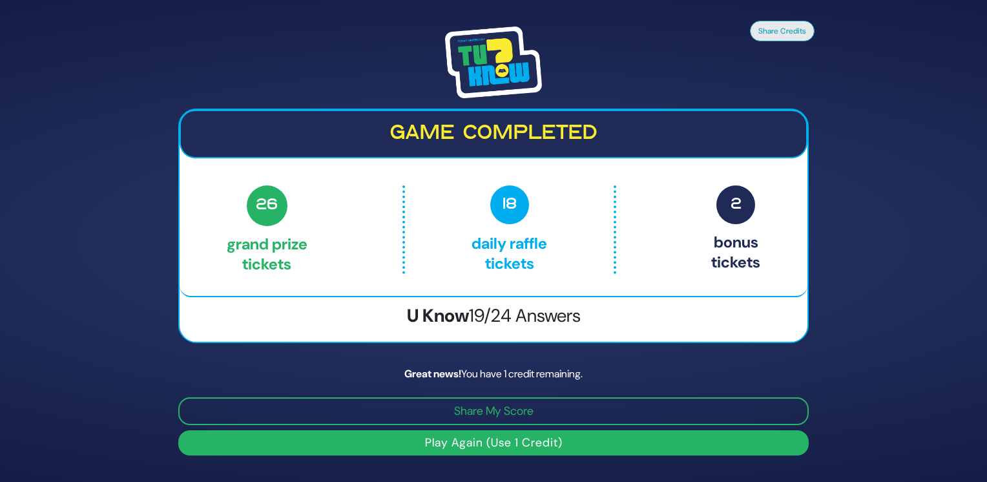
click at [435, 445] on button "Play Again (Use 1 Credit)" at bounding box center [493, 442] width 631 height 25
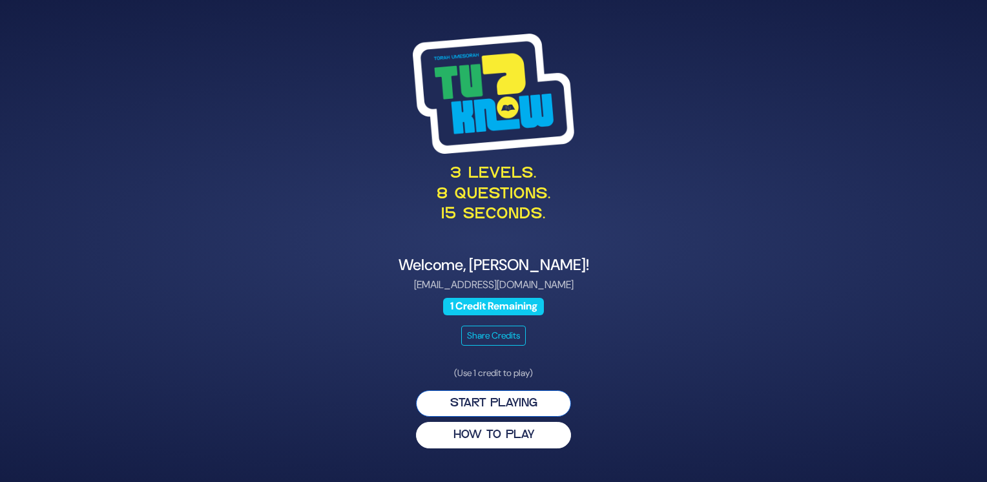
click at [485, 405] on button "Start Playing" at bounding box center [493, 403] width 155 height 26
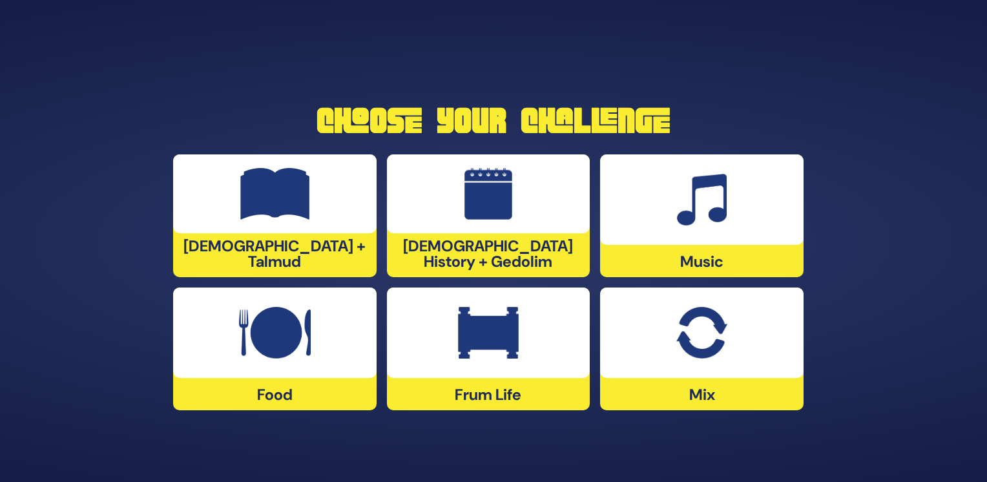
click at [312, 258] on div "[DEMOGRAPHIC_DATA] + Talmud" at bounding box center [275, 215] width 204 height 123
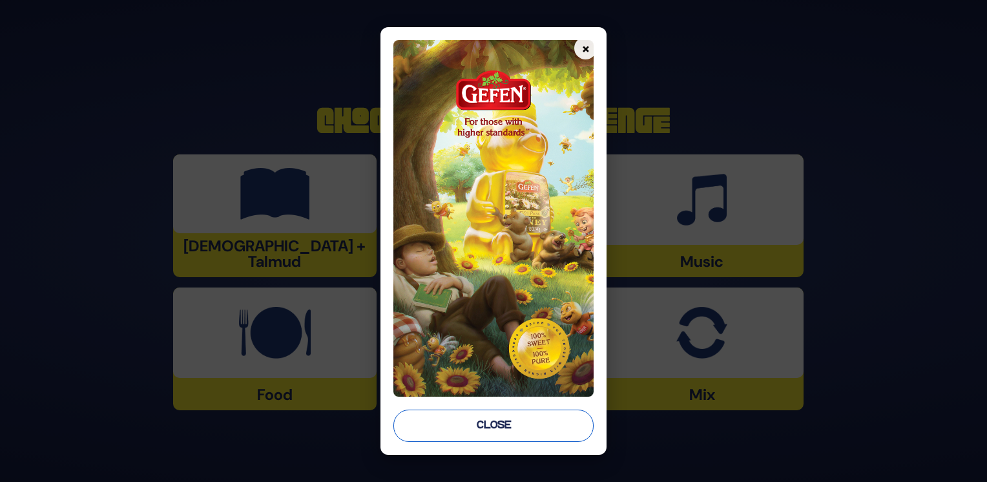
click at [447, 427] on button "Close" at bounding box center [493, 426] width 200 height 32
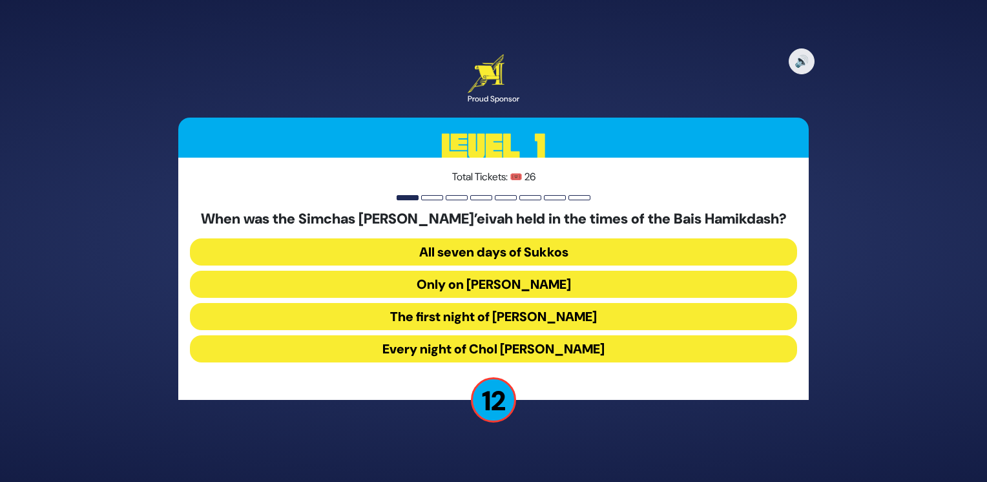
click at [466, 344] on button "Every night of Chol [PERSON_NAME]" at bounding box center [493, 348] width 607 height 27
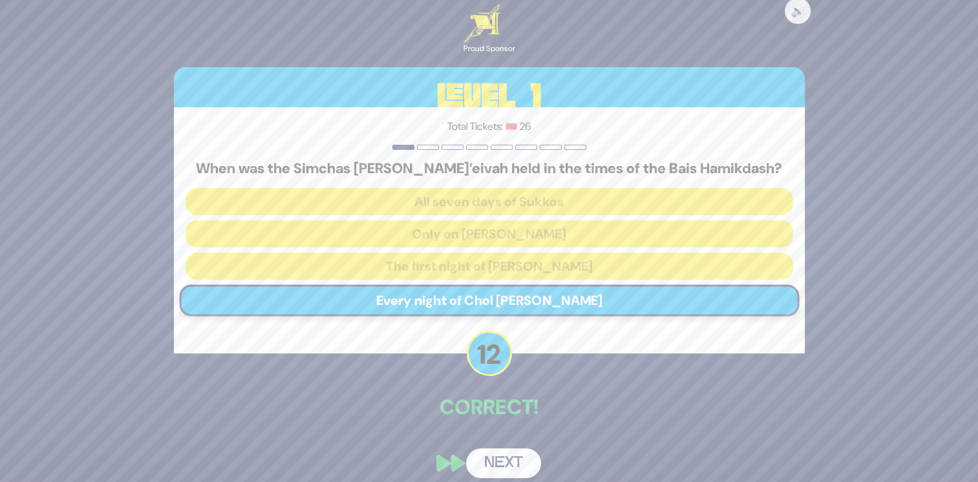
click at [497, 457] on button "Next" at bounding box center [503, 463] width 75 height 30
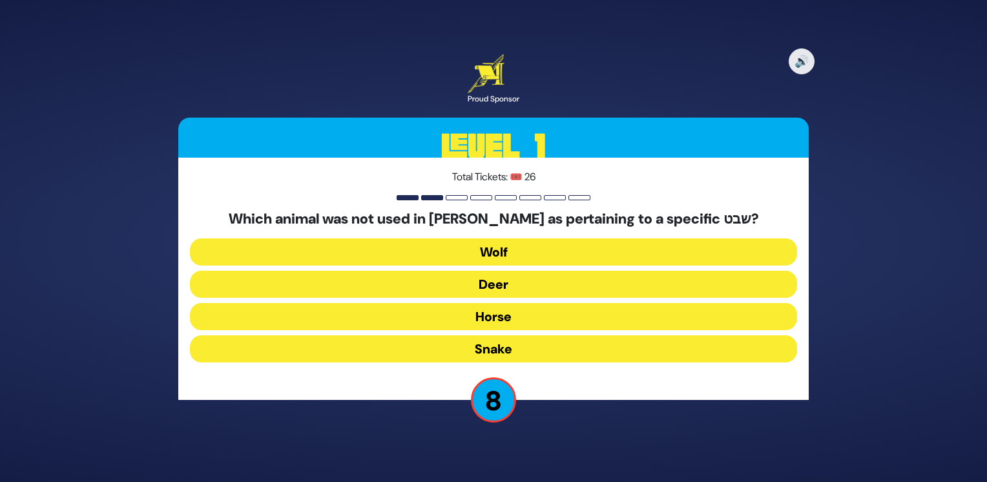
click at [408, 324] on button "Horse" at bounding box center [493, 316] width 607 height 27
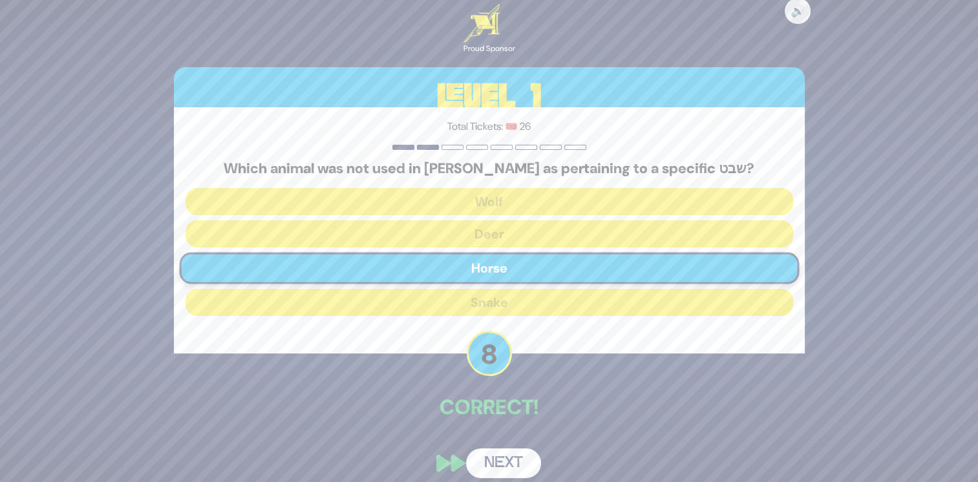
click at [497, 464] on button "Next" at bounding box center [503, 463] width 75 height 30
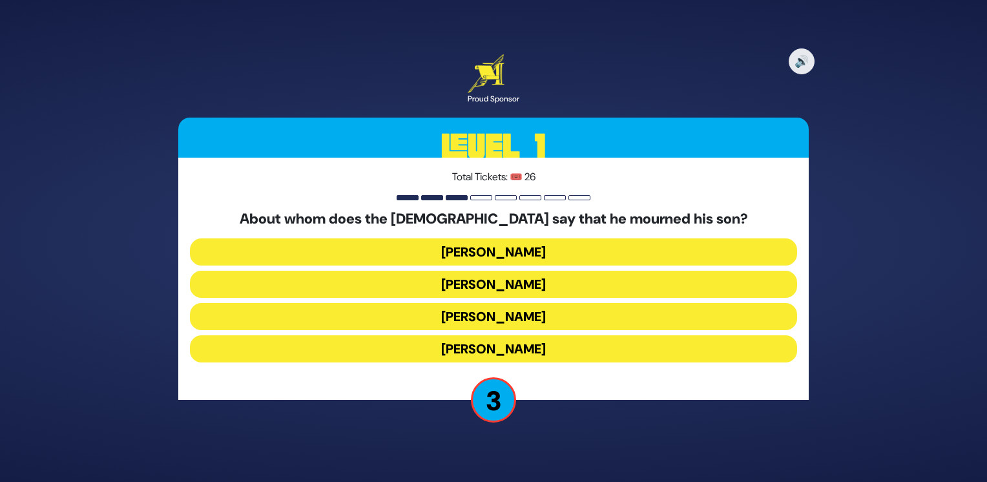
click at [403, 288] on button "[PERSON_NAME]" at bounding box center [493, 284] width 607 height 27
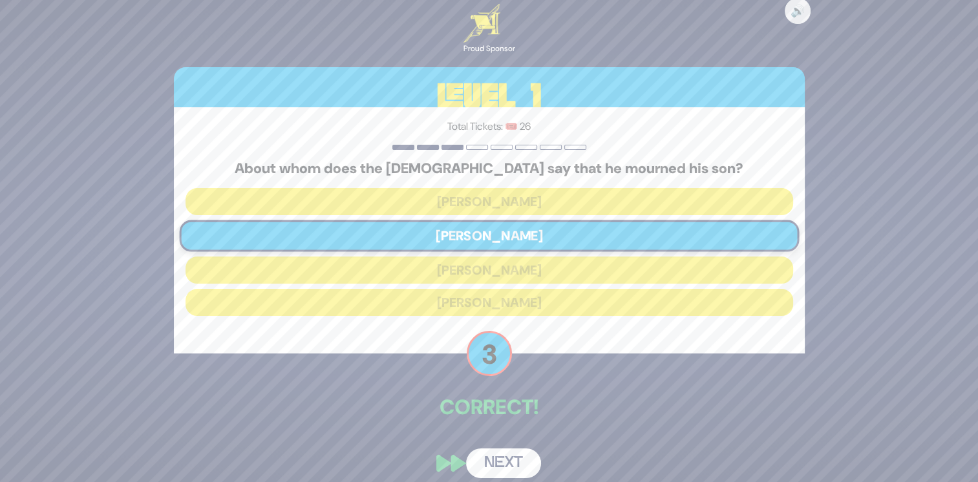
click at [483, 459] on button "Next" at bounding box center [503, 463] width 75 height 30
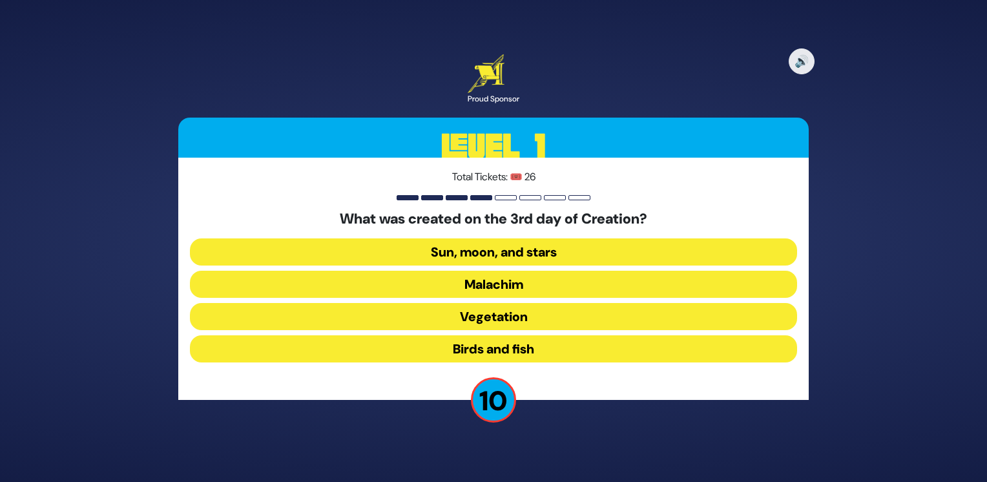
click at [425, 319] on button "Vegetation" at bounding box center [493, 316] width 607 height 27
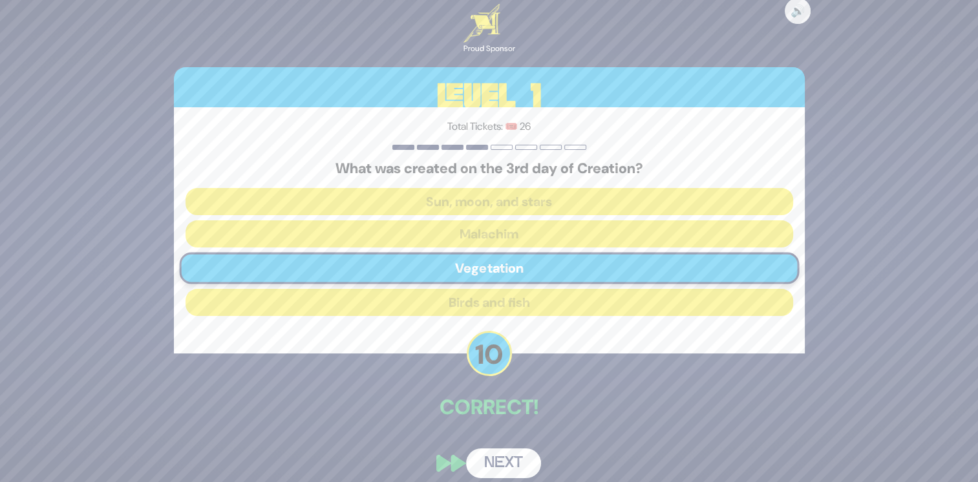
click at [491, 460] on button "Next" at bounding box center [503, 463] width 75 height 30
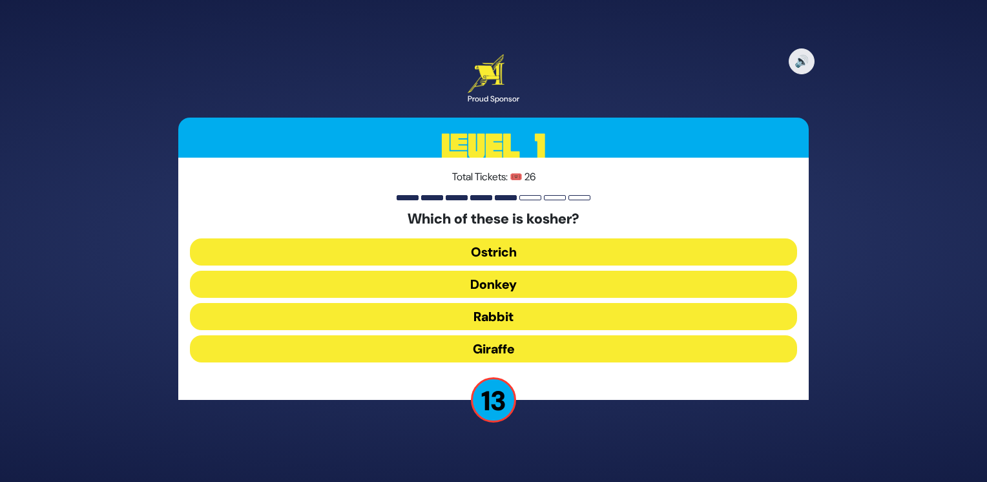
click at [420, 342] on button "Giraffe" at bounding box center [493, 348] width 607 height 27
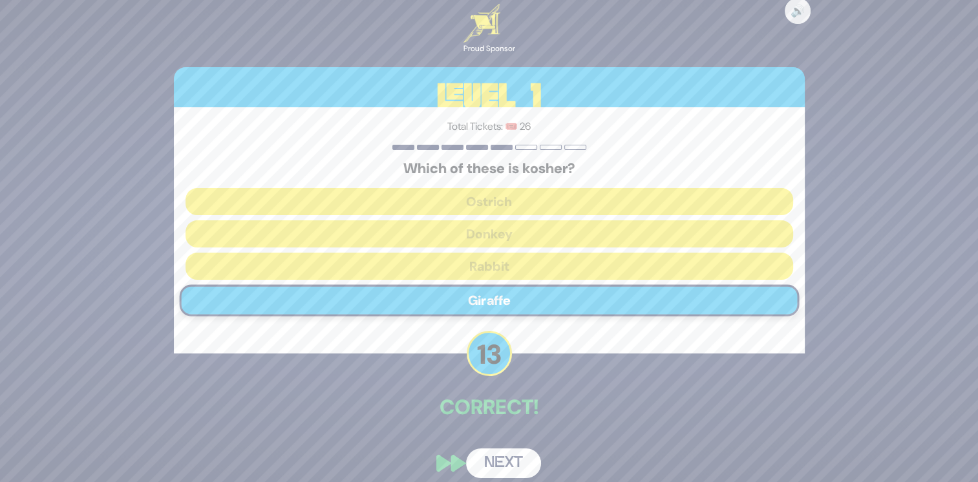
click at [503, 452] on button "Next" at bounding box center [503, 463] width 75 height 30
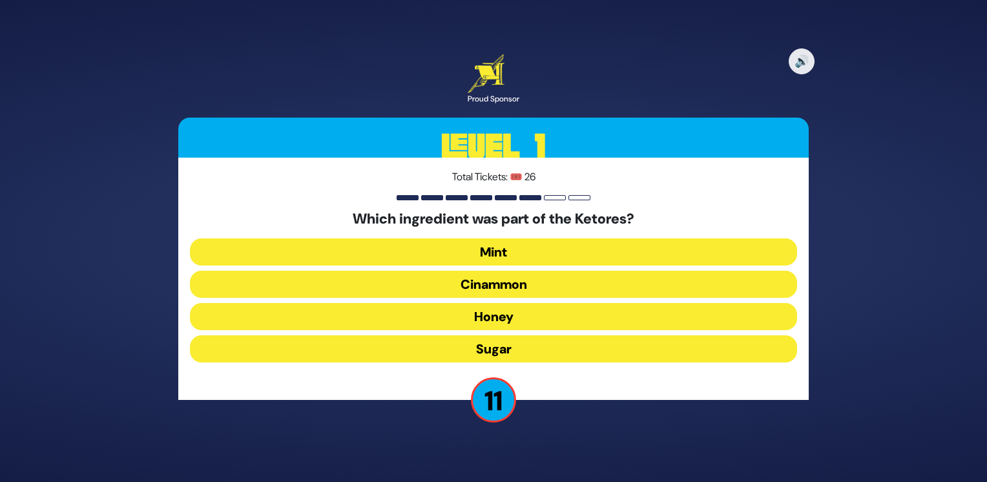
click at [499, 286] on button "Cinammon" at bounding box center [493, 284] width 607 height 27
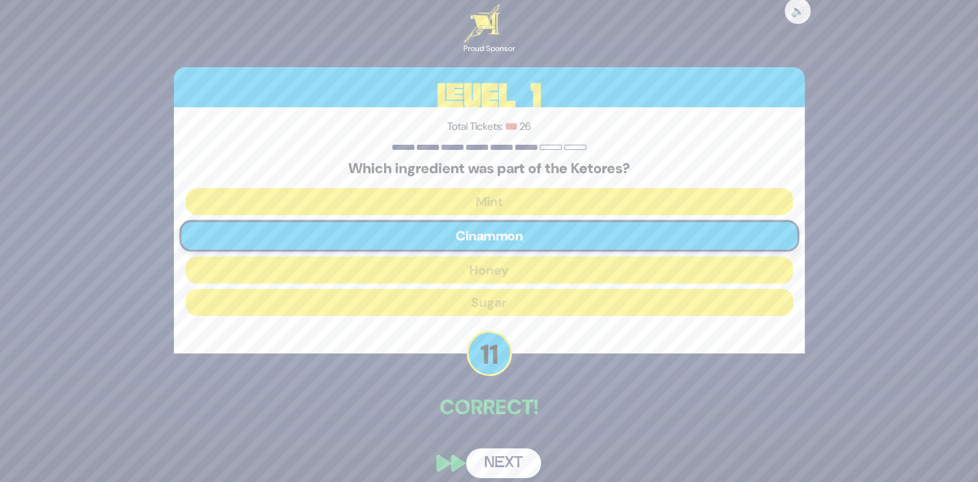
click at [502, 459] on button "Next" at bounding box center [503, 463] width 75 height 30
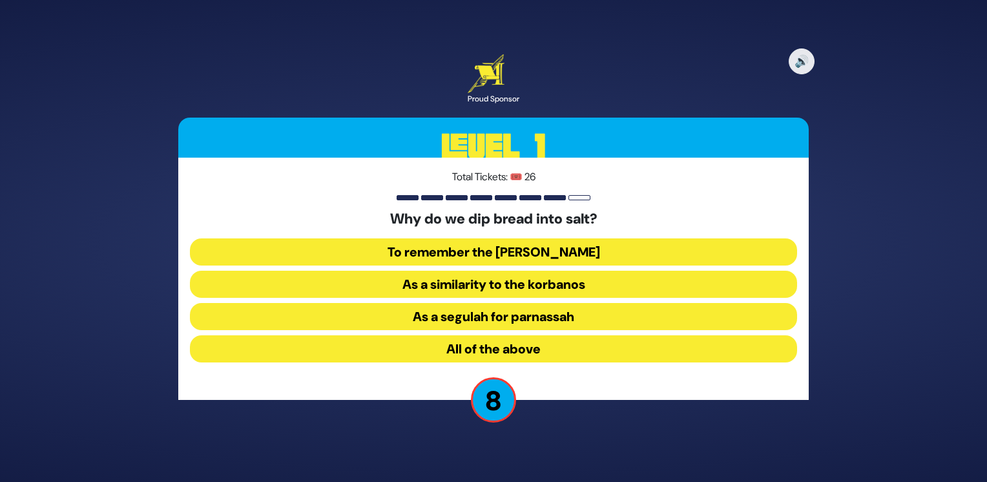
click at [408, 346] on button "All of the above" at bounding box center [493, 348] width 607 height 27
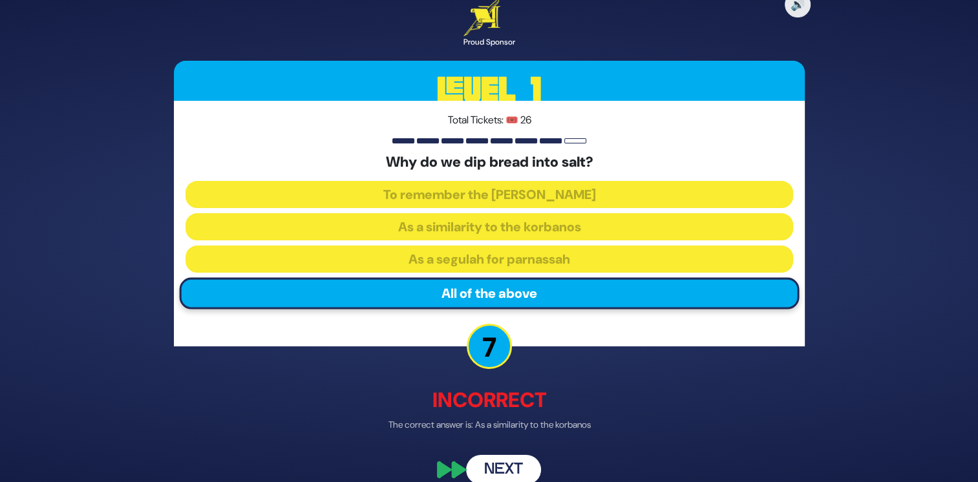
click at [507, 463] on button "Next" at bounding box center [503, 470] width 75 height 30
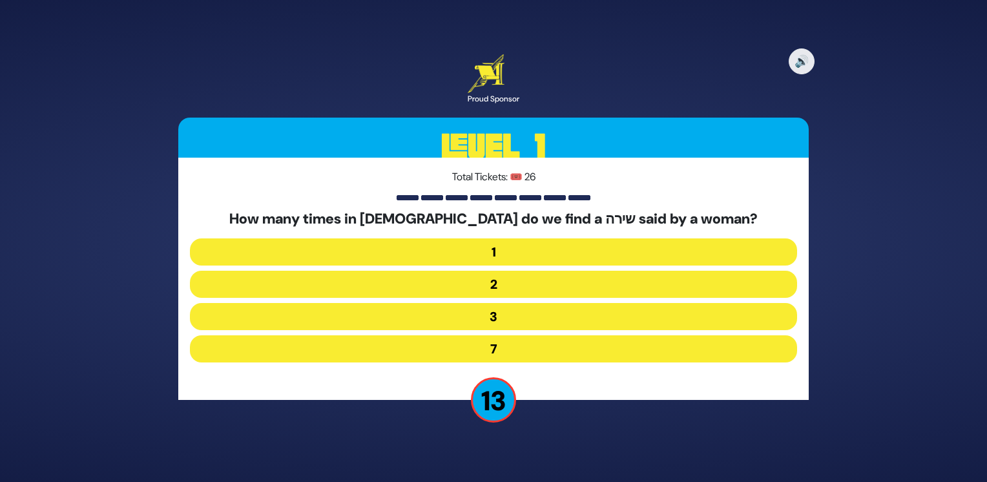
click at [510, 317] on button "3" at bounding box center [493, 316] width 607 height 27
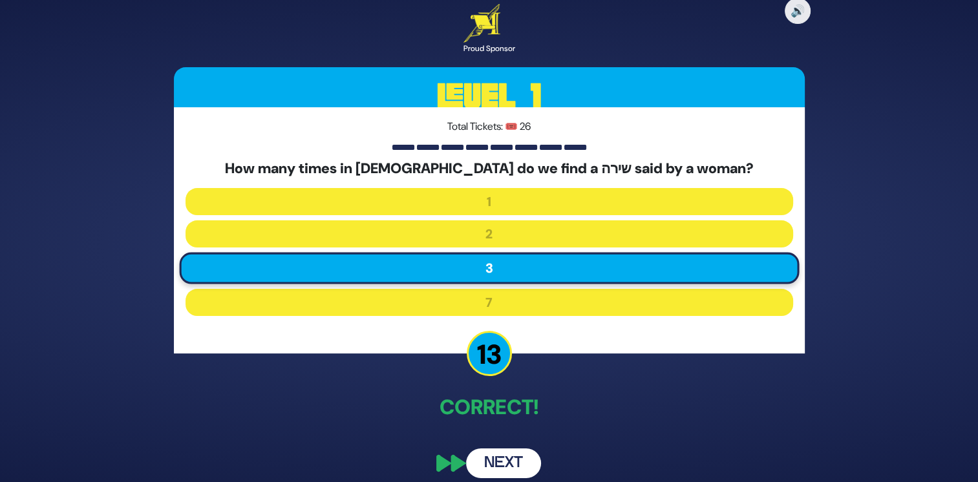
click at [499, 459] on button "Next" at bounding box center [503, 463] width 75 height 30
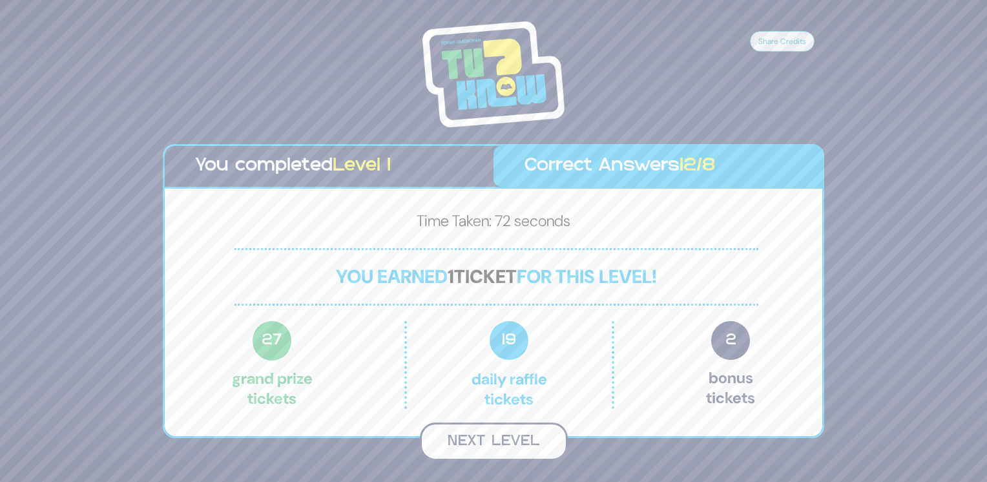
click at [507, 443] on button "Next Level" at bounding box center [494, 442] width 148 height 38
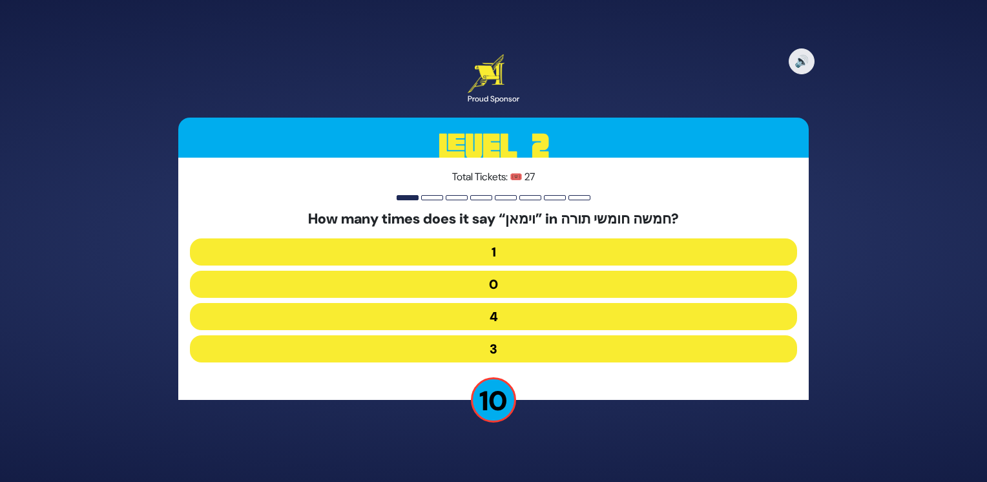
click at [509, 315] on button "4" at bounding box center [493, 316] width 607 height 27
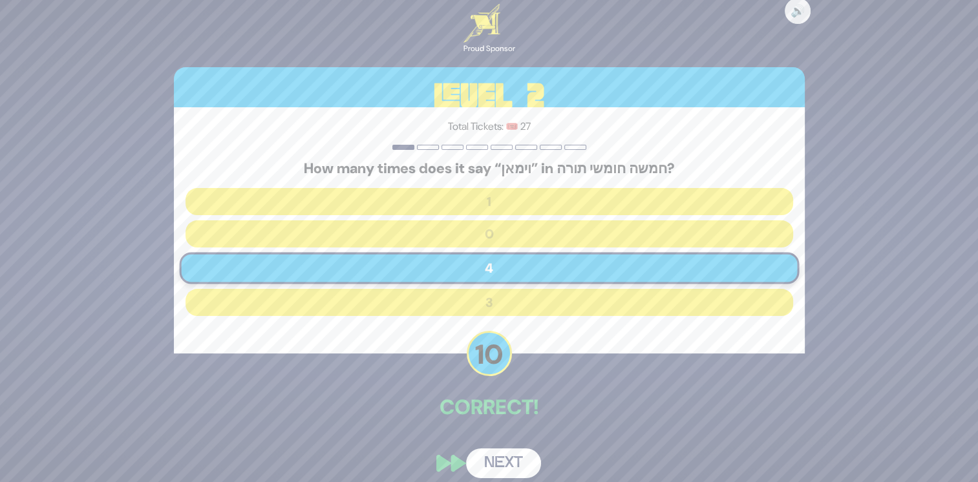
click at [510, 457] on button "Next" at bounding box center [503, 463] width 75 height 30
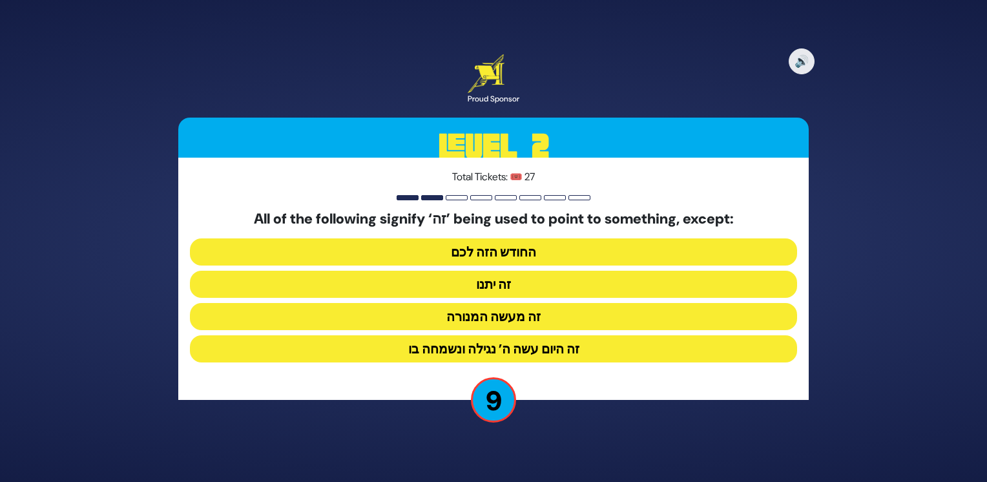
click at [580, 353] on button "זה היום עשה ה’ נגילה ונשמחה בו" at bounding box center [493, 348] width 607 height 27
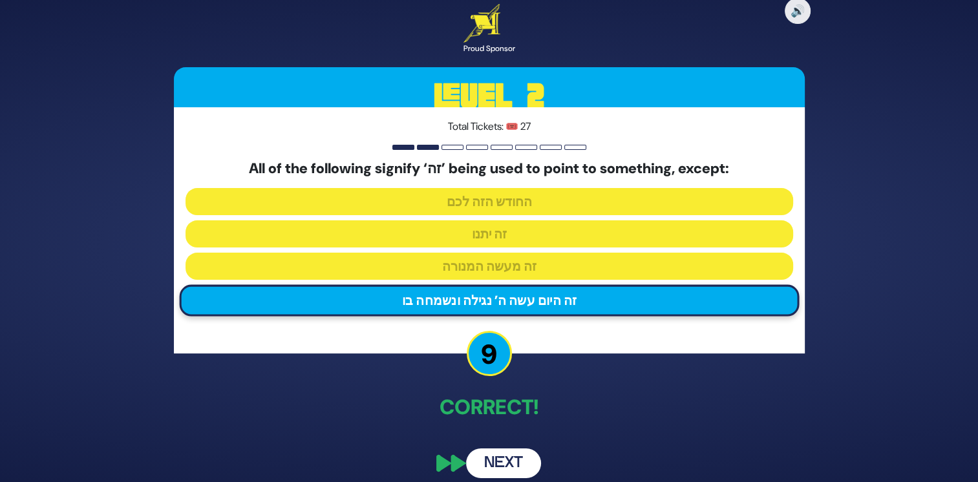
click at [509, 466] on button "Next" at bounding box center [503, 463] width 75 height 30
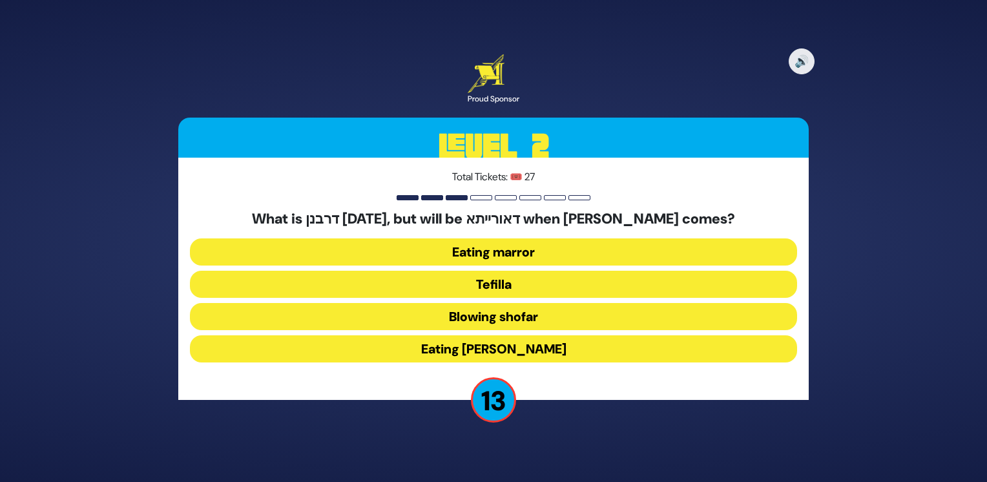
click at [532, 249] on button "Eating marror" at bounding box center [493, 251] width 607 height 27
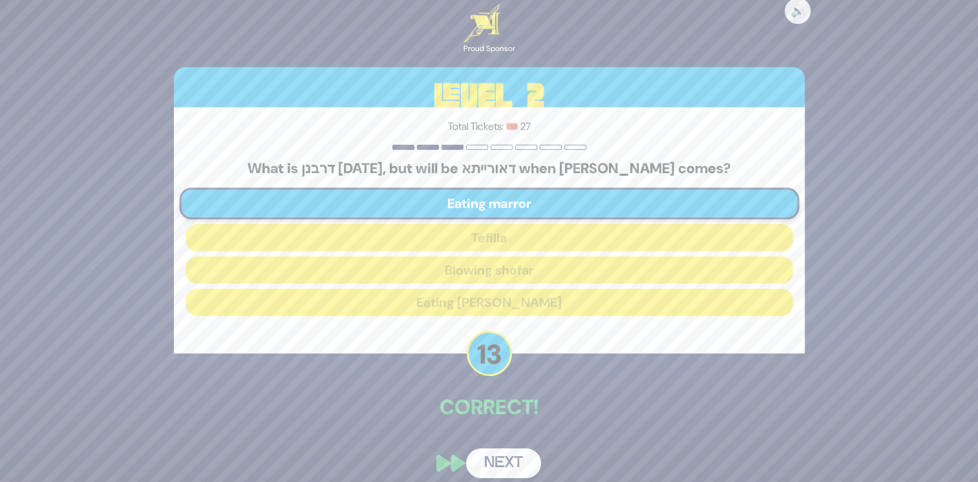
click at [507, 461] on button "Next" at bounding box center [503, 463] width 75 height 30
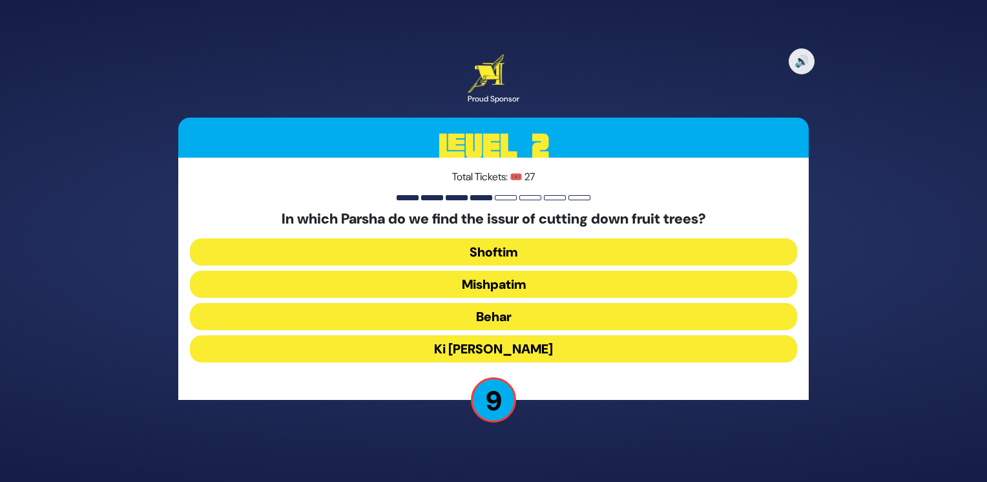
click at [494, 251] on button "Shoftim" at bounding box center [493, 251] width 607 height 27
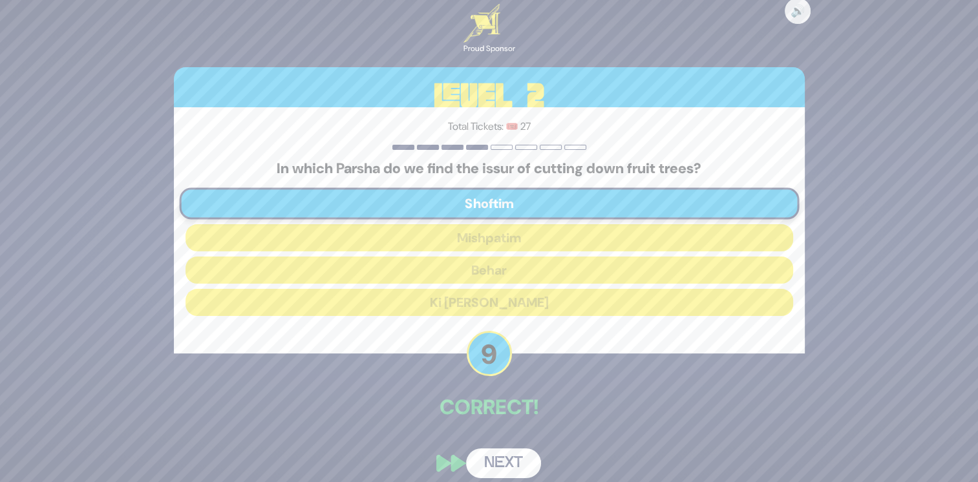
click at [509, 466] on button "Next" at bounding box center [503, 463] width 75 height 30
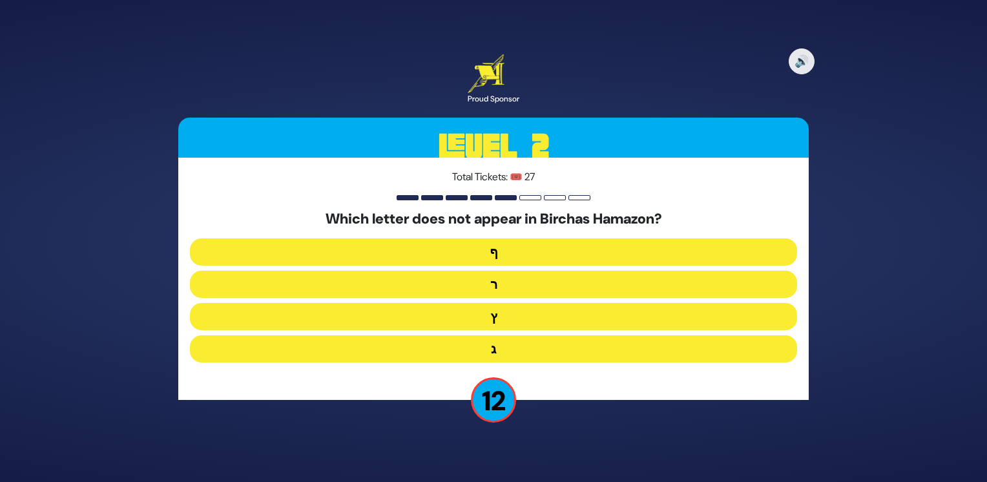
click at [509, 259] on button "ף" at bounding box center [493, 251] width 607 height 27
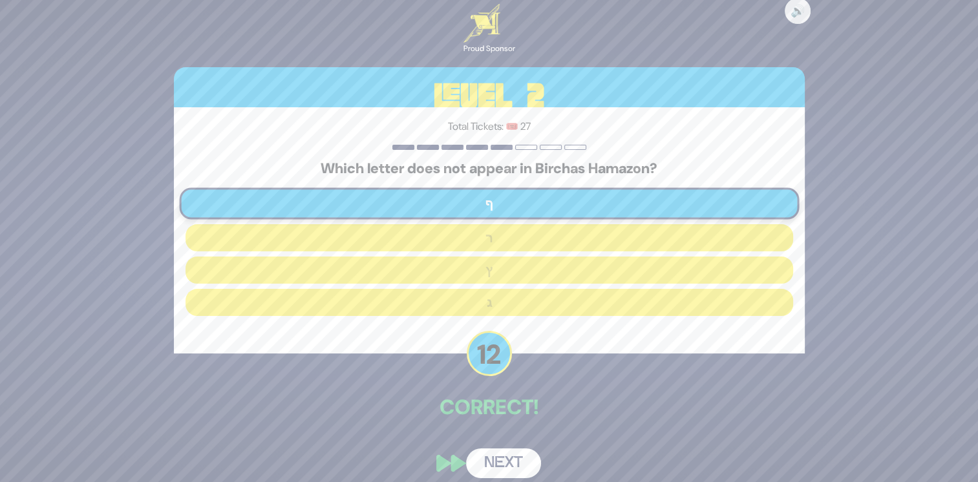
click at [501, 462] on button "Next" at bounding box center [503, 463] width 75 height 30
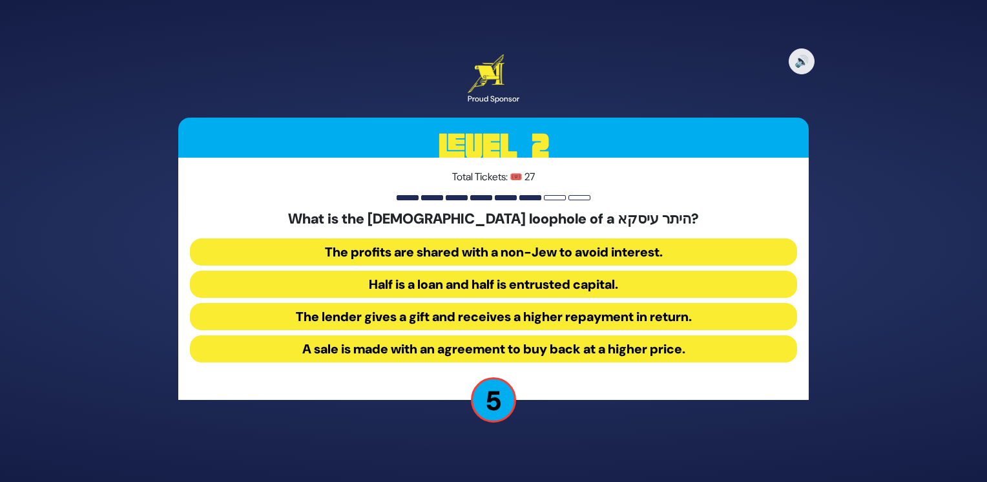
click at [479, 283] on button "Half is a loan and half is entrusted capital." at bounding box center [493, 284] width 607 height 27
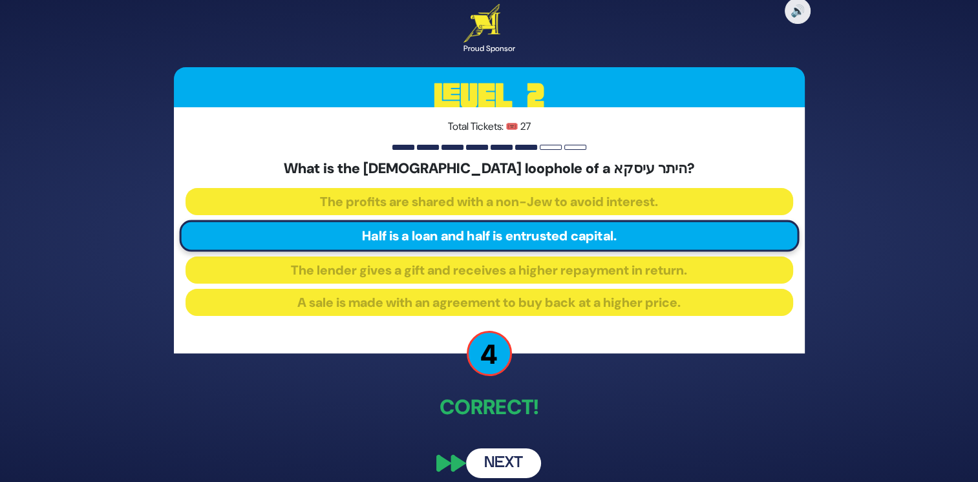
click at [512, 459] on button "Next" at bounding box center [503, 463] width 75 height 30
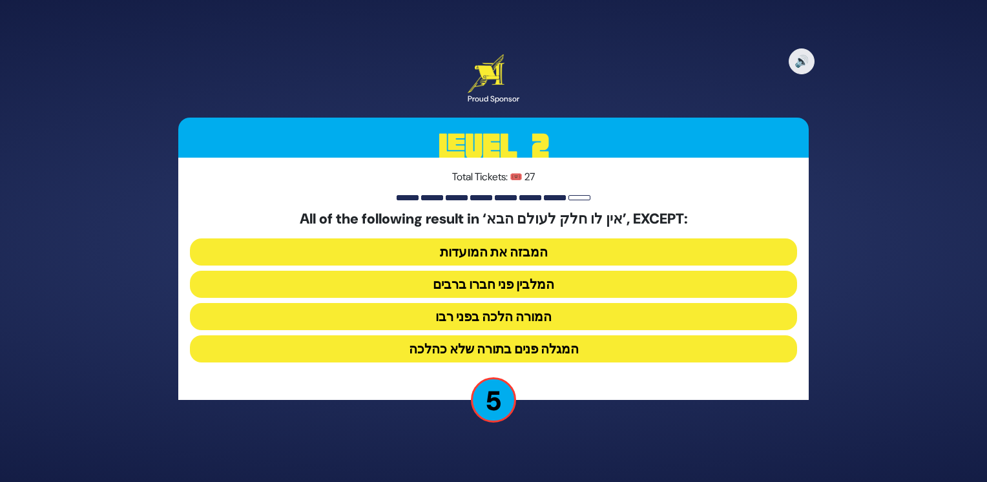
click at [563, 247] on button "המבזה את המועדות" at bounding box center [493, 251] width 607 height 27
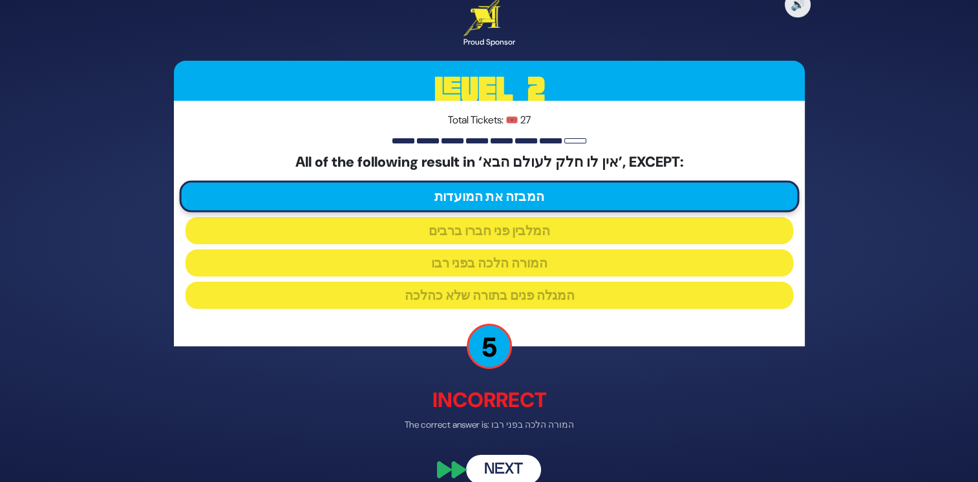
click at [504, 463] on button "Next" at bounding box center [503, 470] width 75 height 30
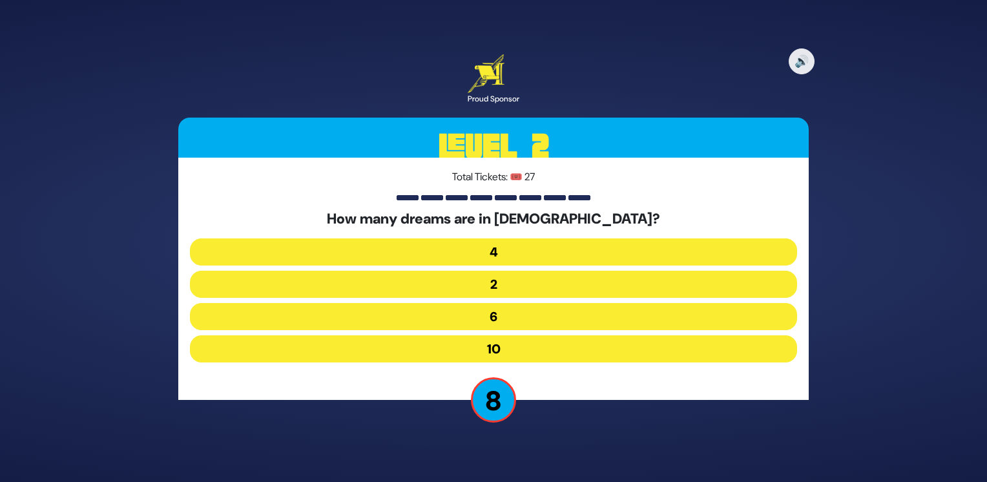
click at [478, 258] on button "4" at bounding box center [493, 251] width 607 height 27
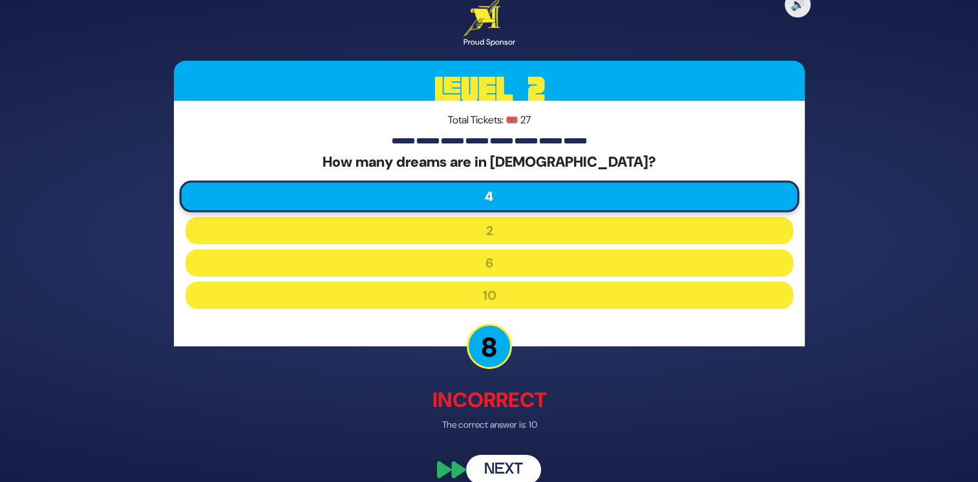
click at [502, 465] on button "Next" at bounding box center [503, 470] width 75 height 30
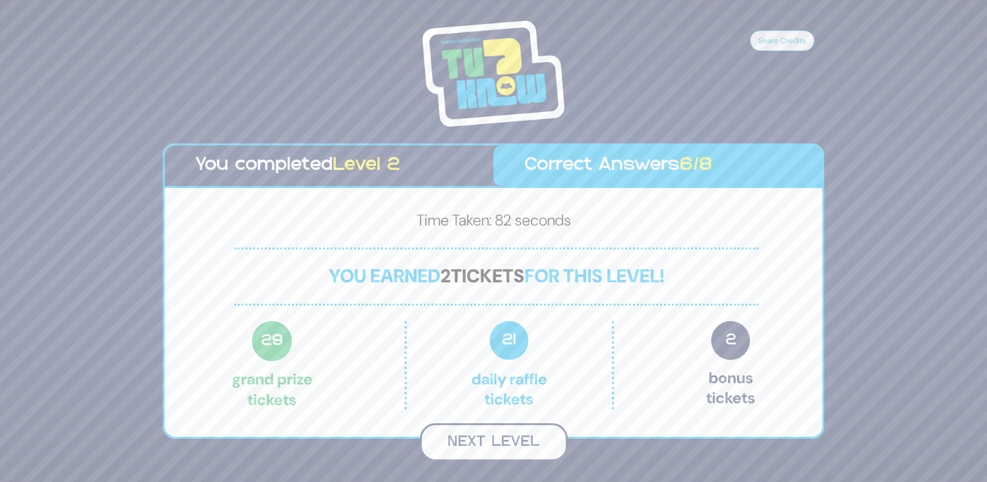
click at [508, 444] on button "Next Level" at bounding box center [494, 442] width 148 height 38
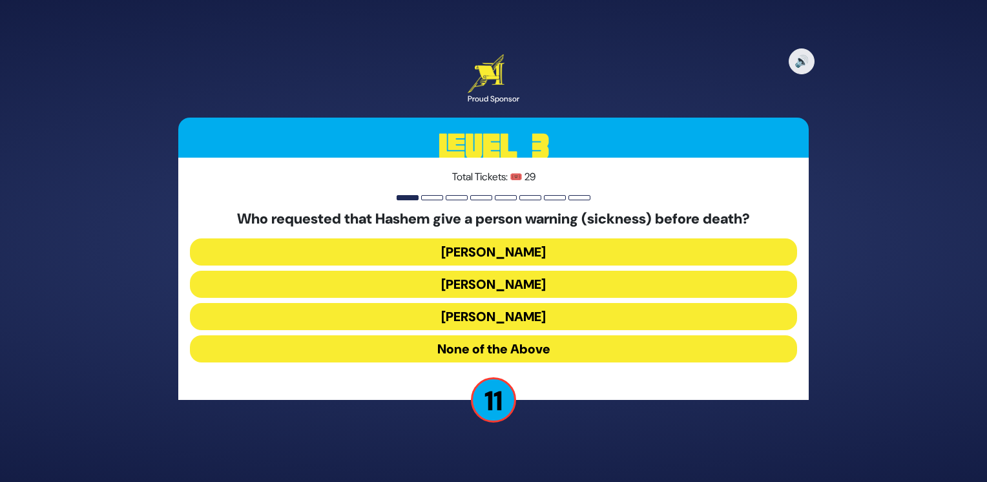
click at [497, 320] on button "Yaakov" at bounding box center [493, 316] width 607 height 27
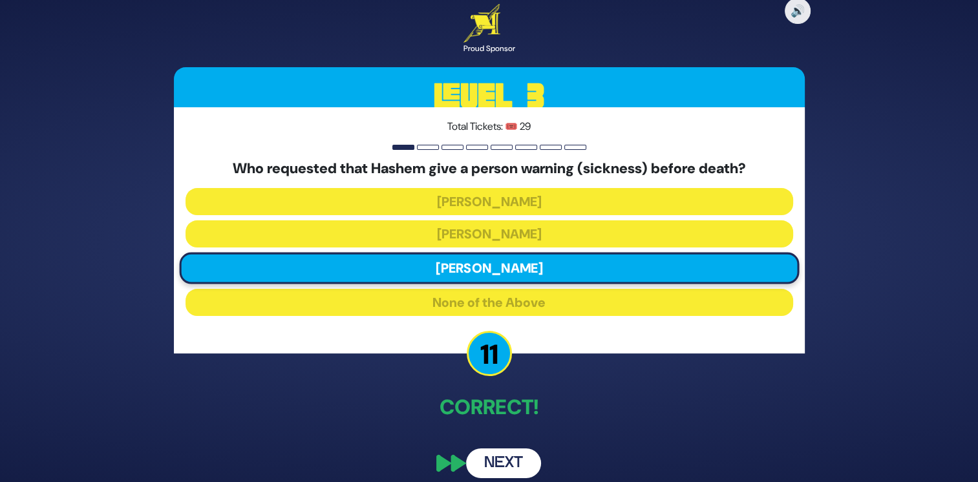
click at [499, 461] on button "Next" at bounding box center [503, 463] width 75 height 30
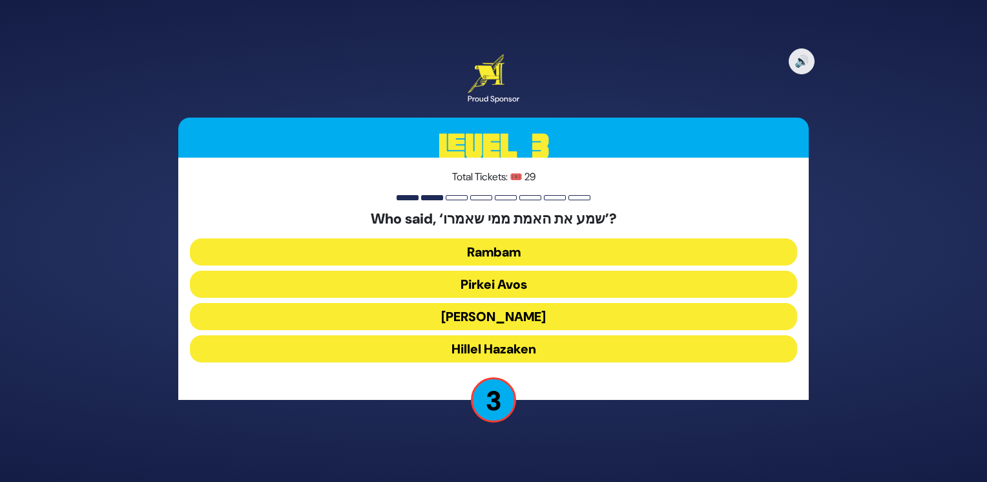
click at [471, 312] on button "Shlomo Hamelech" at bounding box center [493, 316] width 607 height 27
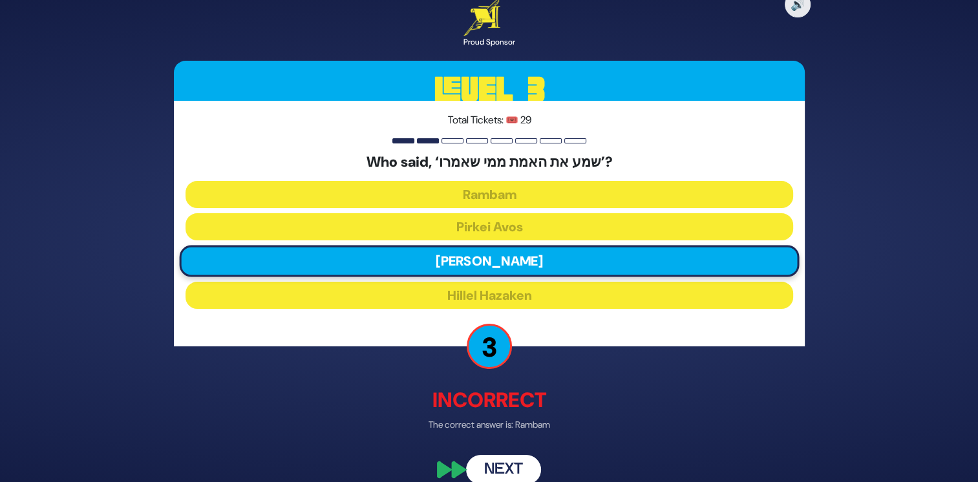
click at [519, 456] on button "Next" at bounding box center [503, 470] width 75 height 30
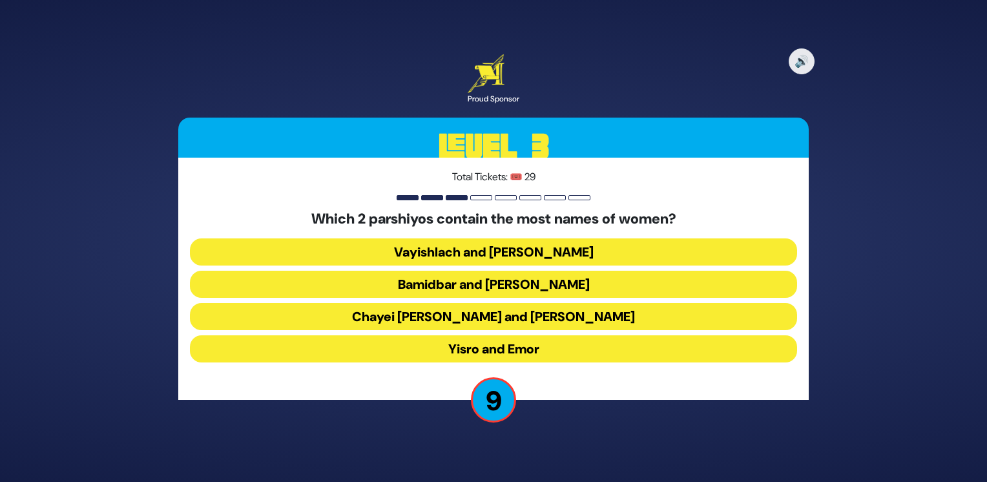
click at [545, 259] on button "Vayishlach and Pinchas" at bounding box center [493, 251] width 607 height 27
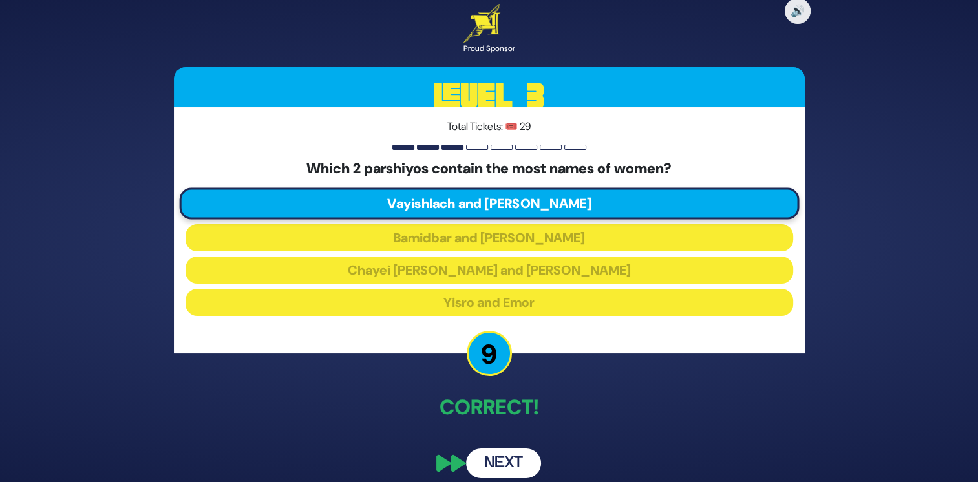
click at [512, 454] on button "Next" at bounding box center [503, 463] width 75 height 30
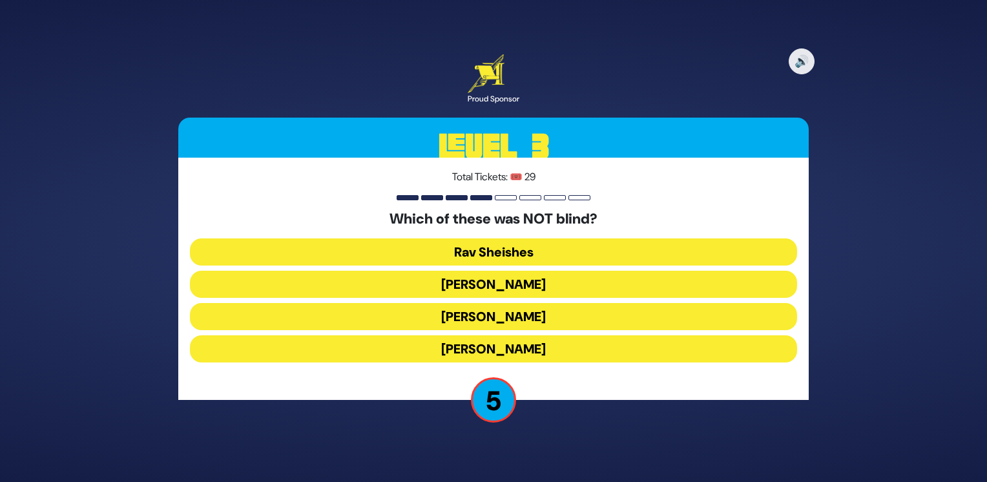
click at [540, 319] on button "Achiya Hashiloni" at bounding box center [493, 316] width 607 height 27
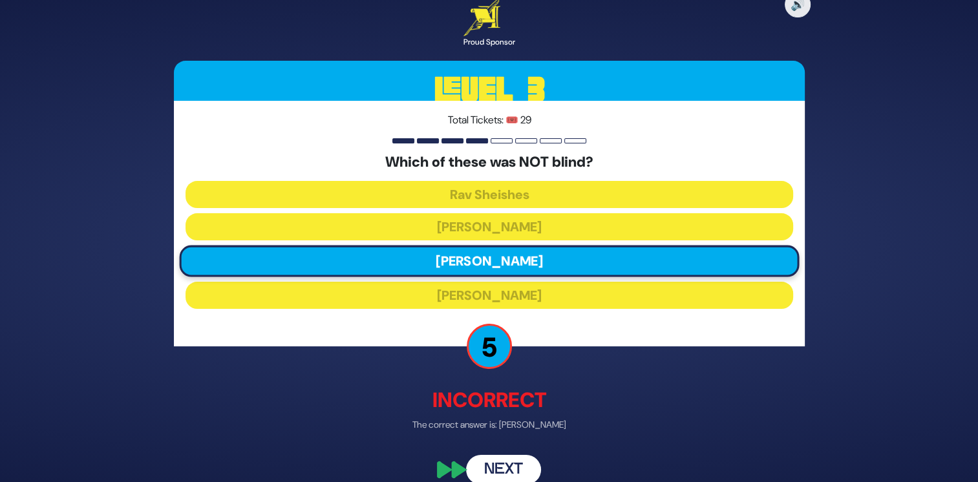
click at [512, 468] on button "Next" at bounding box center [503, 470] width 75 height 30
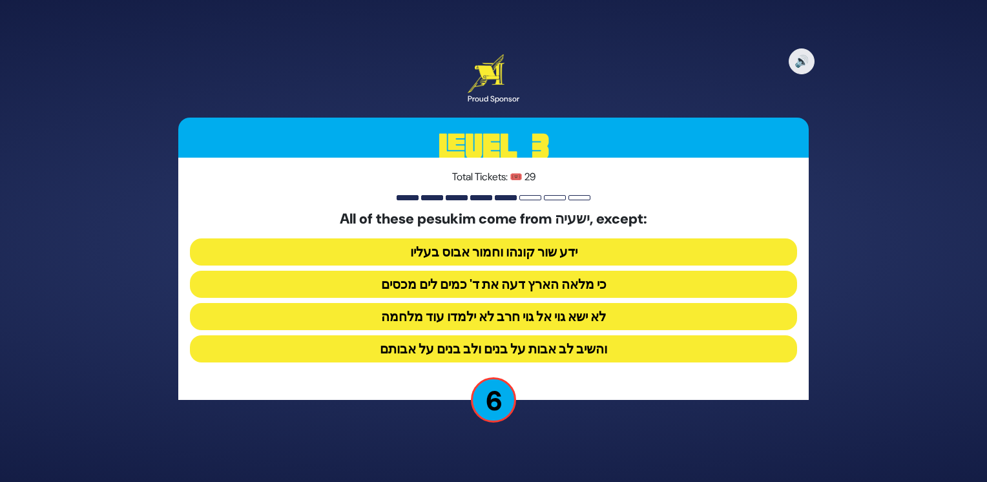
click at [446, 315] on button "לא ישא גוי אל גוי חרב לא ילמדו עוד מלחמה" at bounding box center [493, 316] width 607 height 27
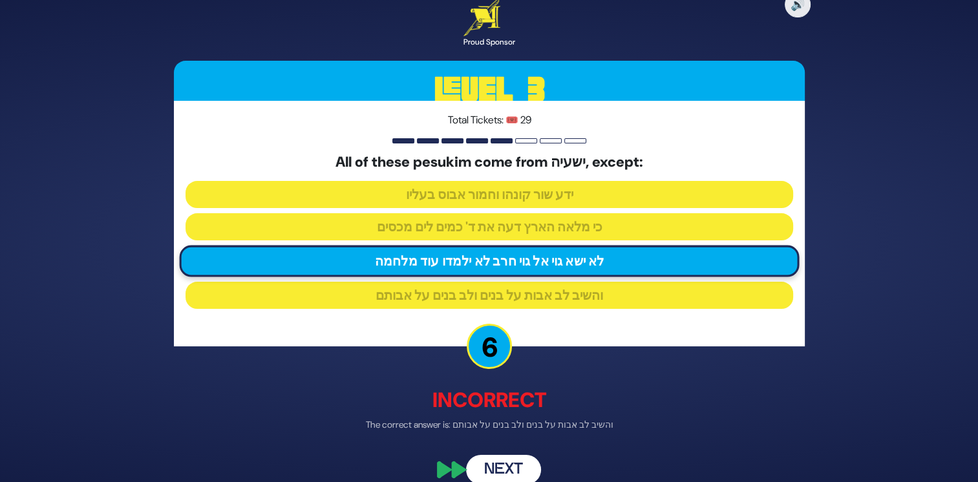
click at [505, 466] on button "Next" at bounding box center [503, 470] width 75 height 30
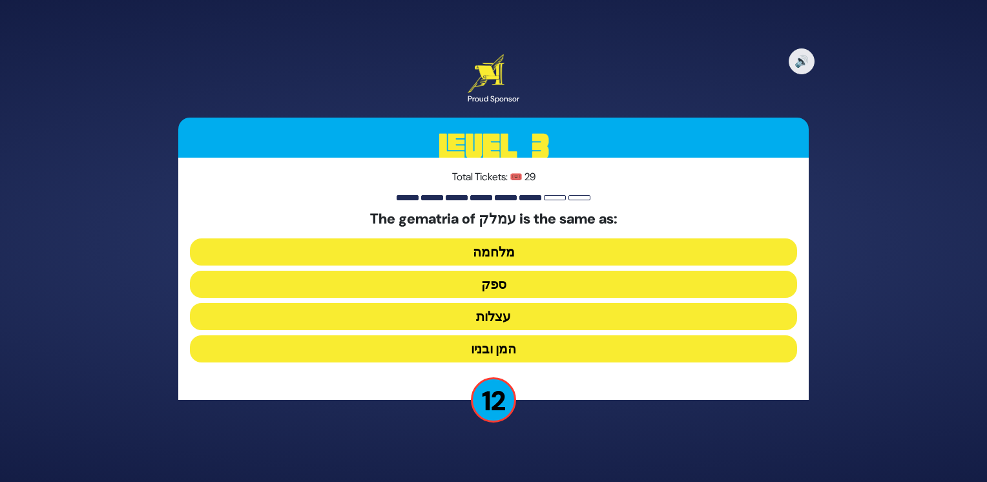
click at [539, 284] on button "ספק" at bounding box center [493, 284] width 607 height 27
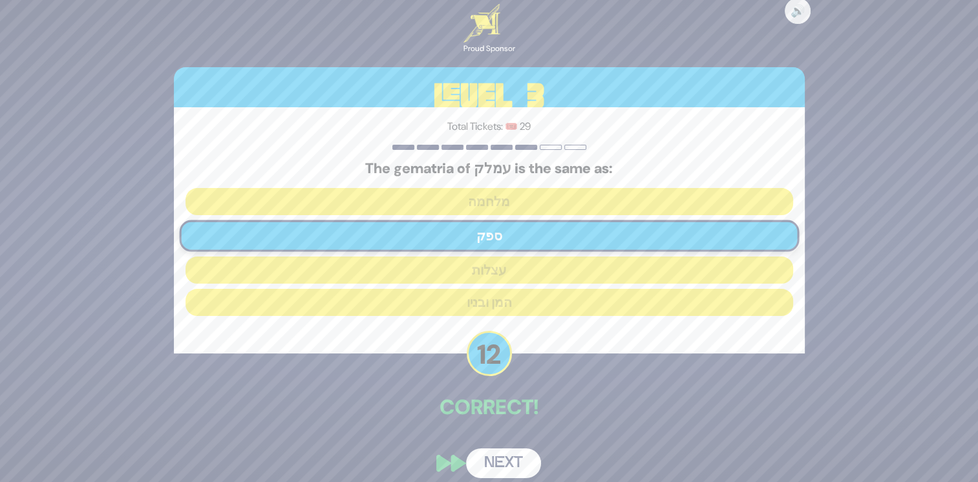
click at [508, 461] on button "Next" at bounding box center [503, 463] width 75 height 30
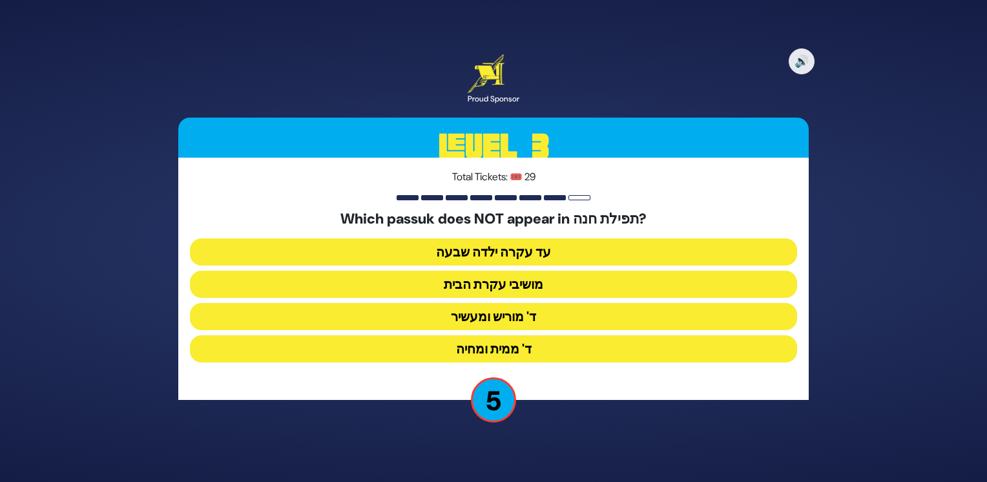
click at [543, 287] on button "מושיבי עקרת הבית" at bounding box center [493, 284] width 607 height 27
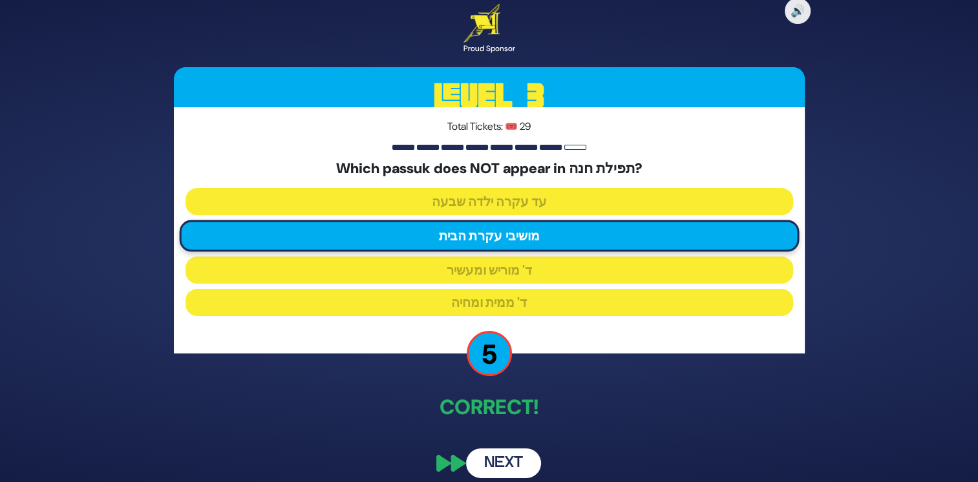
click at [496, 456] on button "Next" at bounding box center [503, 463] width 75 height 30
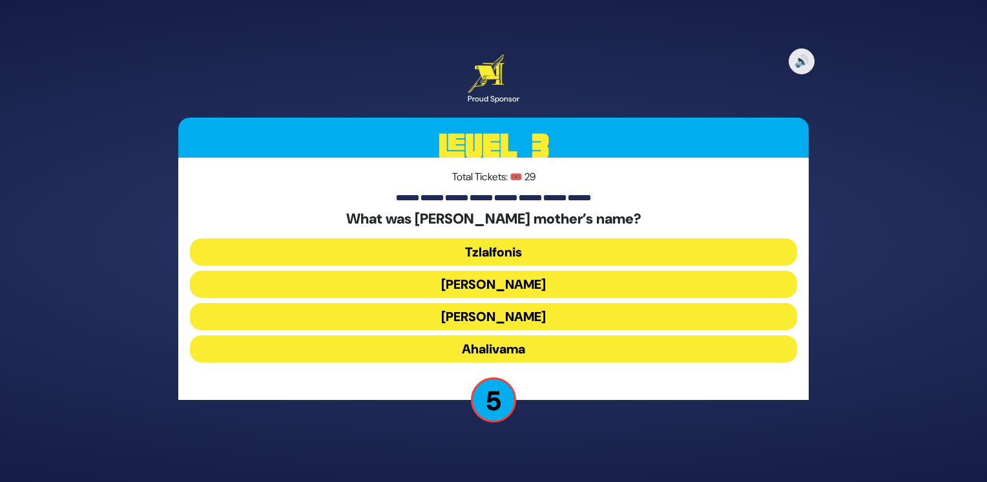
click at [499, 289] on button "Amaslai Bas Karnevo" at bounding box center [493, 284] width 607 height 27
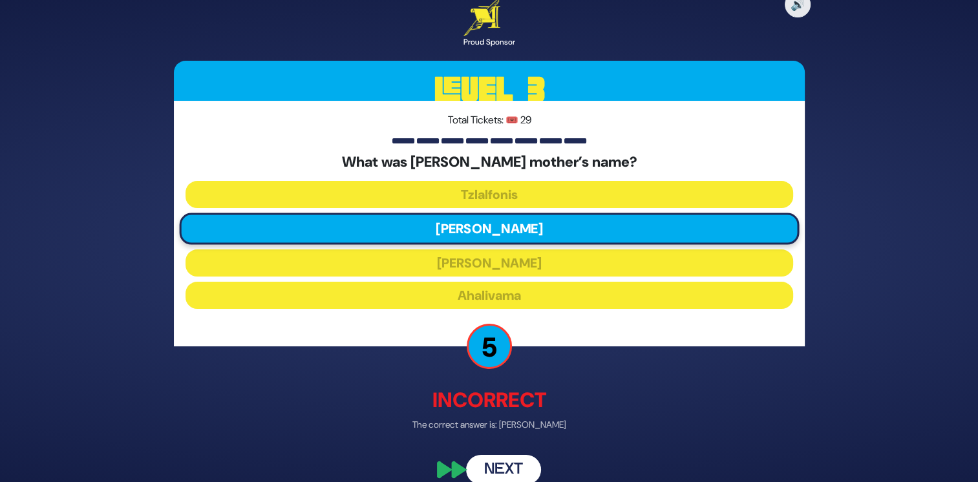
click at [503, 466] on button "Next" at bounding box center [503, 470] width 75 height 30
